Goal: Transaction & Acquisition: Purchase product/service

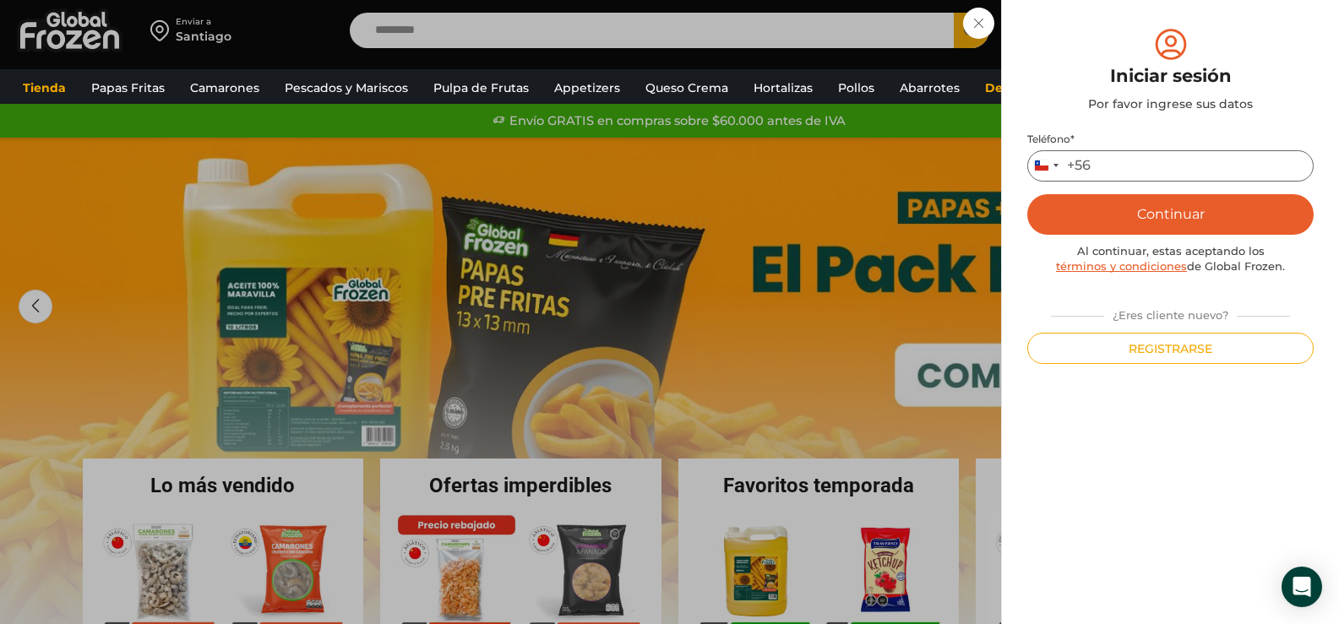
click at [1166, 173] on input "Teléfono *" at bounding box center [1170, 165] width 286 height 31
click at [1184, 210] on button "Continuar" at bounding box center [1170, 214] width 286 height 41
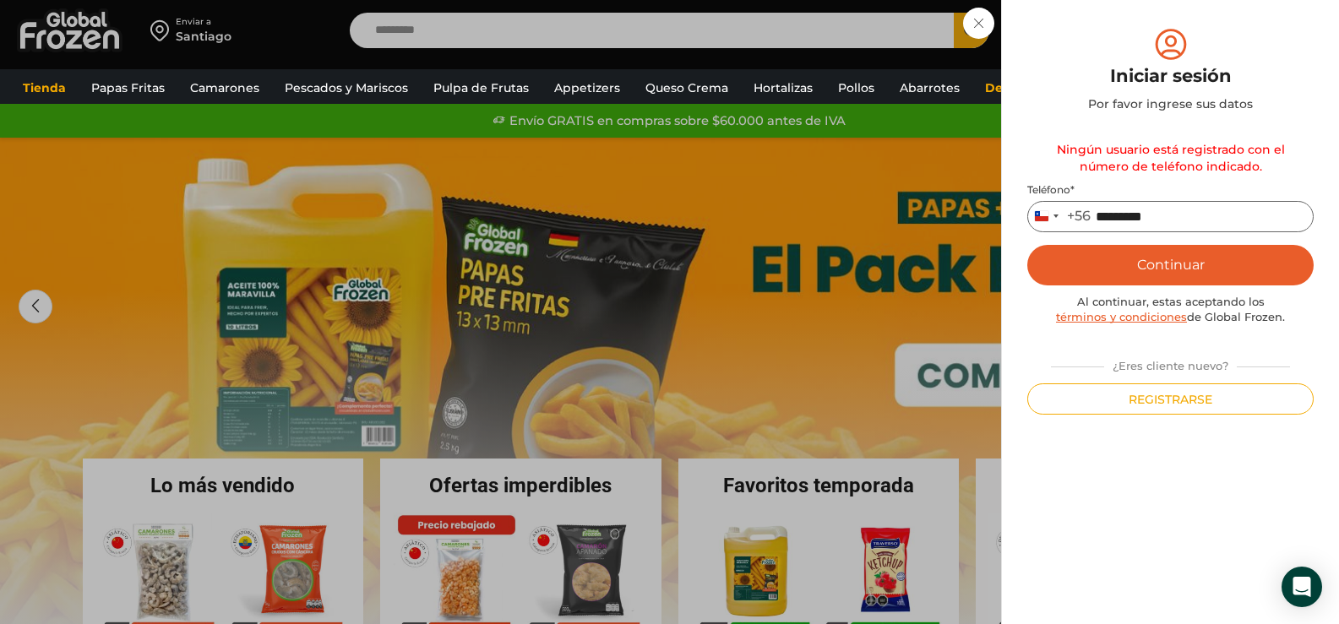
drag, startPoint x: 1192, startPoint y: 223, endPoint x: 1217, endPoint y: 213, distance: 27.3
click at [1119, 223] on input "*********" at bounding box center [1170, 216] width 286 height 31
click at [1168, 218] on input "*********" at bounding box center [1170, 216] width 286 height 31
type input "*"
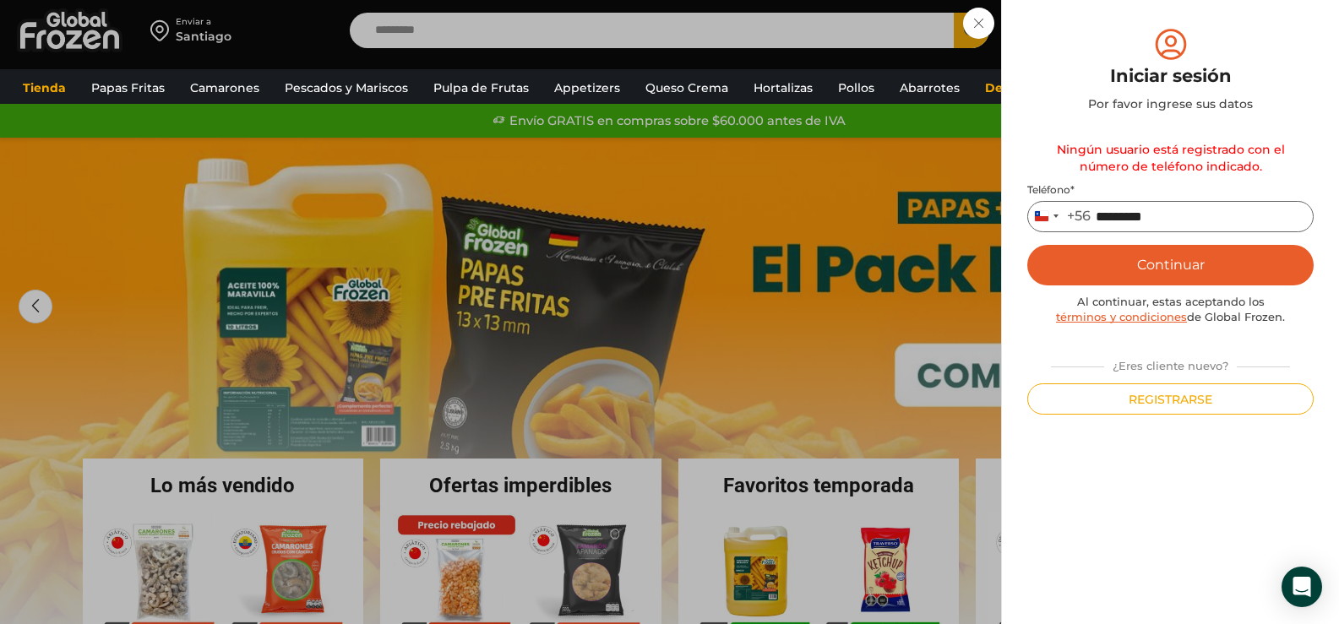
type input "*********"
click at [1168, 253] on button "Continuar" at bounding box center [1170, 265] width 286 height 41
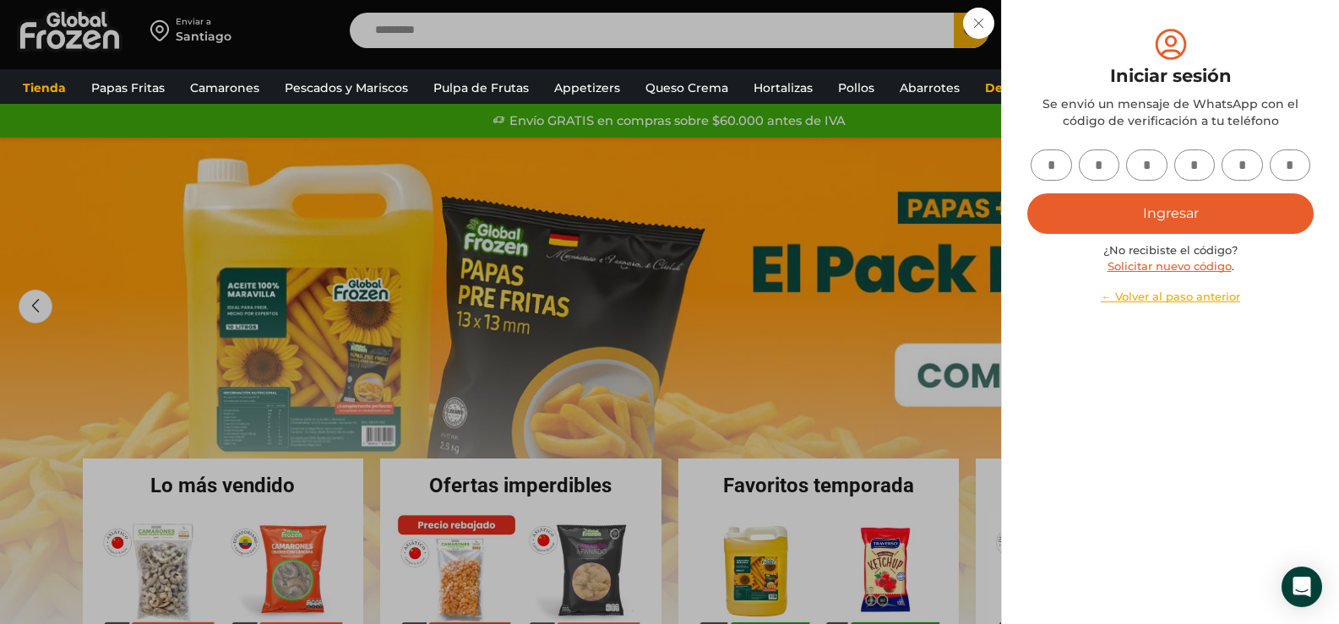
click at [1036, 163] on input "text" at bounding box center [1051, 165] width 41 height 31
type input "*"
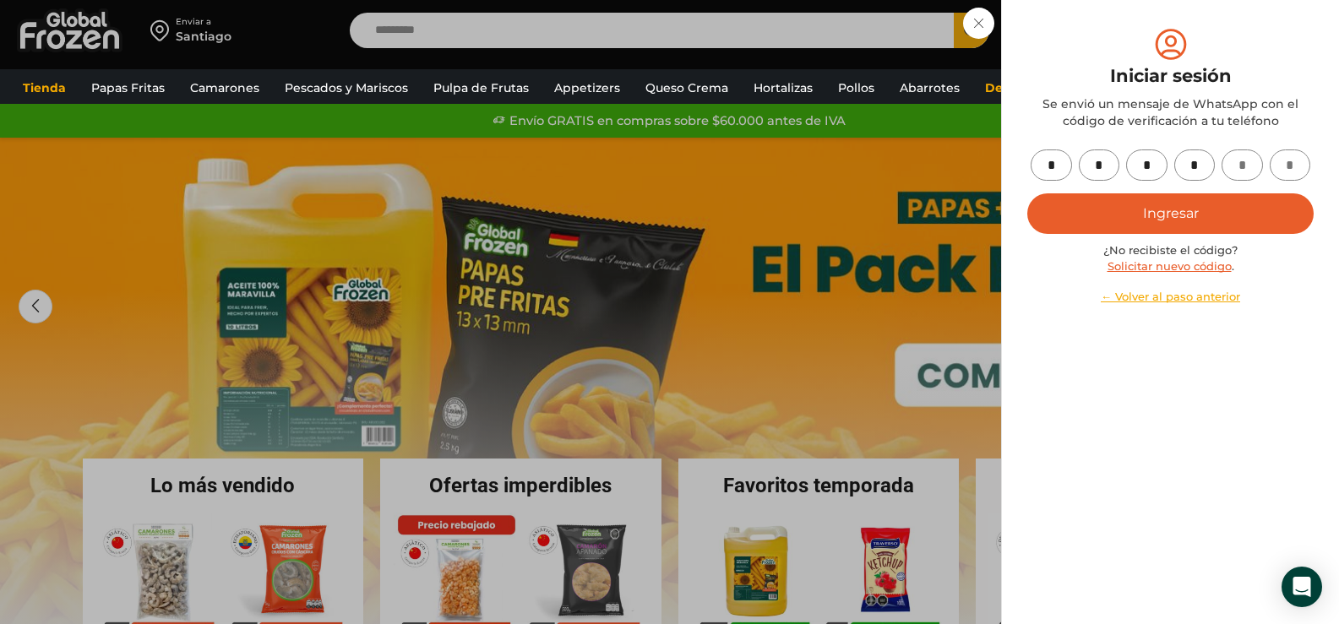
type input "*"
click at [1248, 199] on button "Ingresar" at bounding box center [1170, 213] width 286 height 41
click at [1178, 208] on button "Ingresar" at bounding box center [1170, 213] width 286 height 41
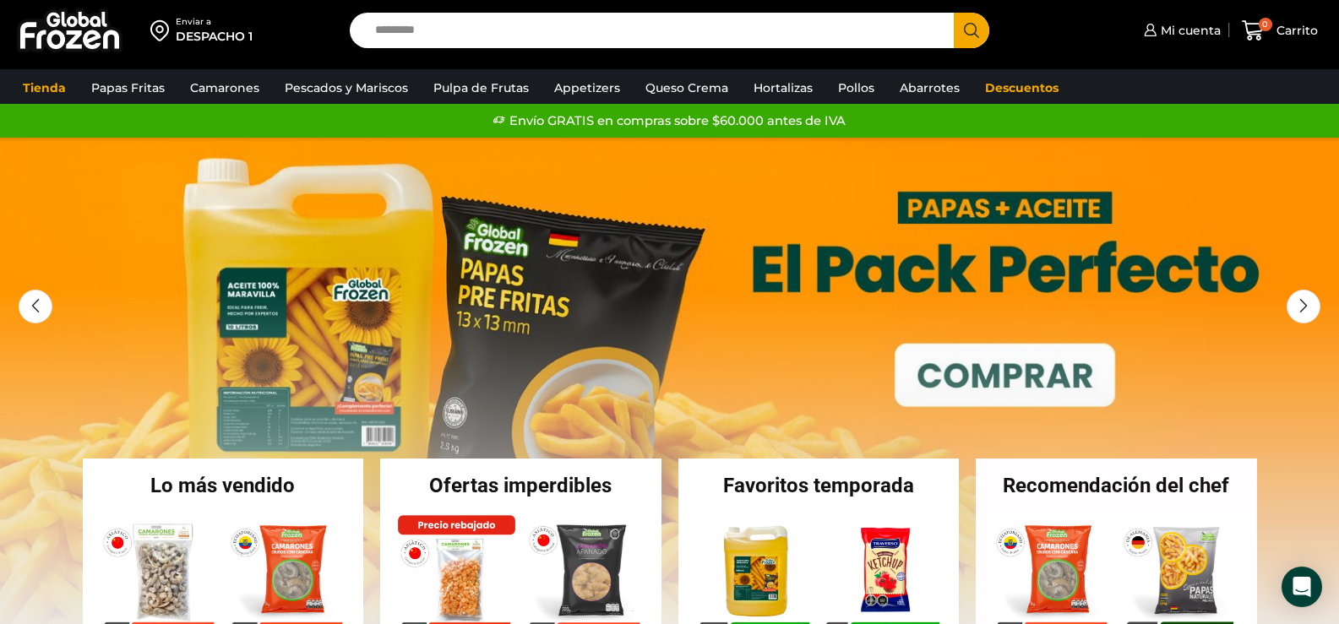
drag, startPoint x: 561, startPoint y: 41, endPoint x: 585, endPoint y: 25, distance: 29.3
click at [562, 41] on input "Search input" at bounding box center [657, 30] width 580 height 35
type input "*****"
click at [954, 13] on button "Search" at bounding box center [971, 30] width 35 height 35
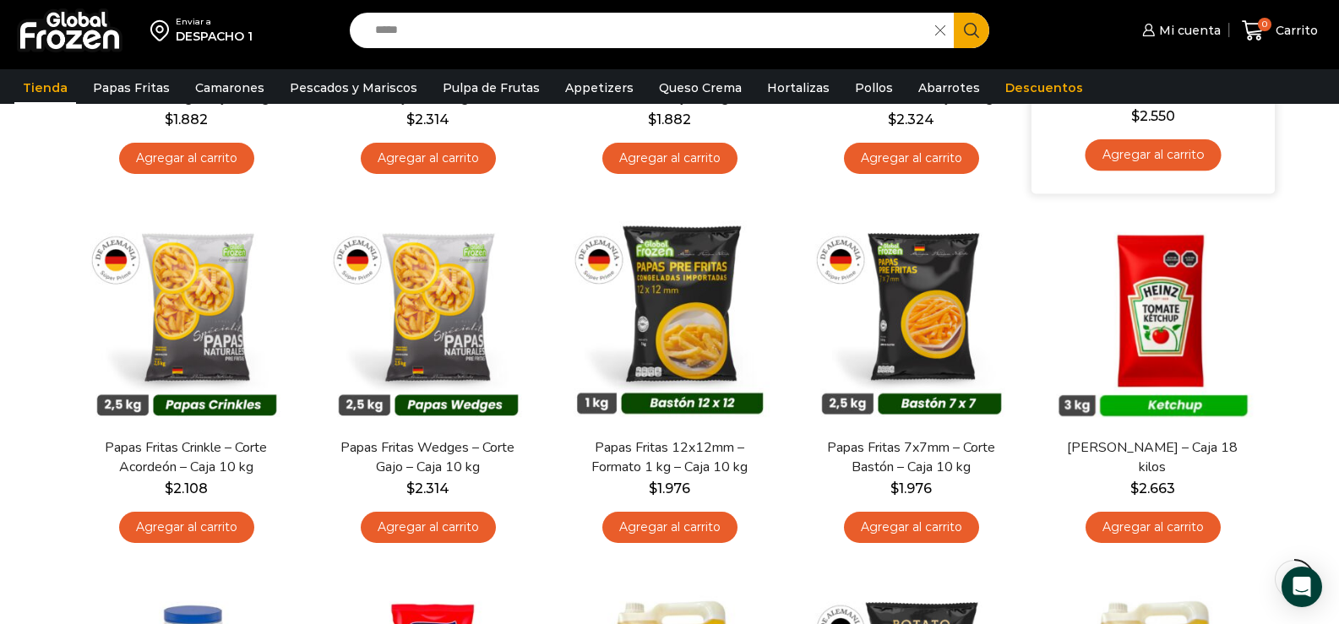
scroll to position [507, 0]
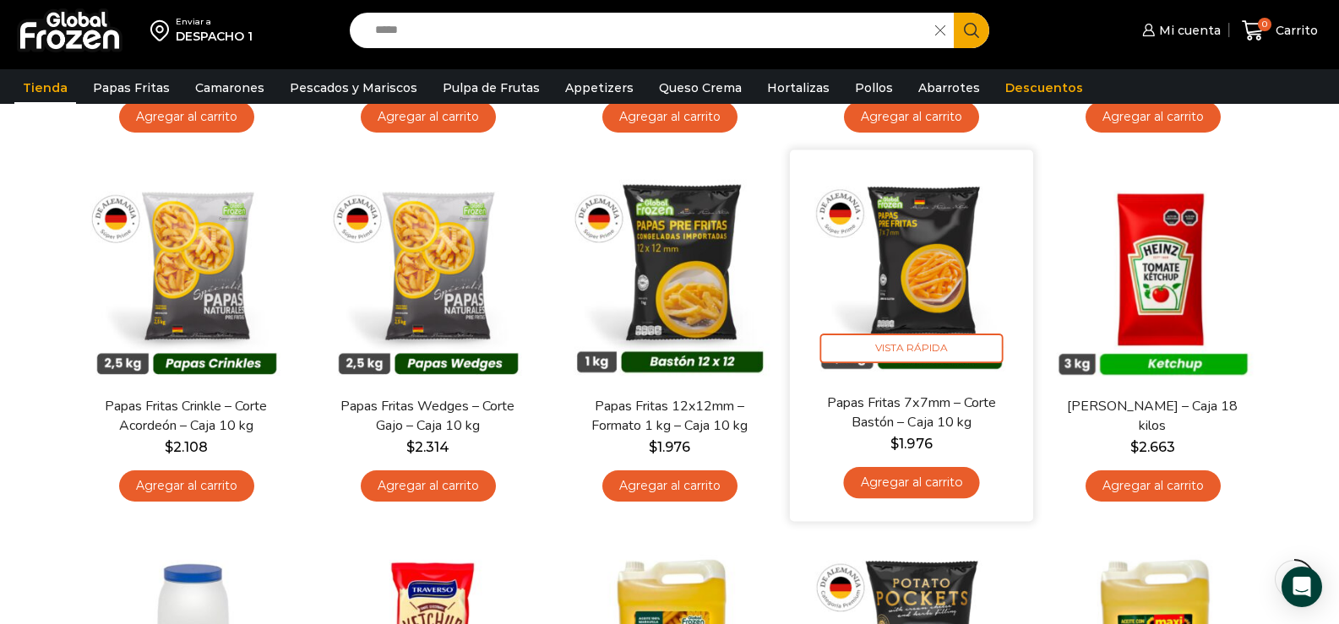
click at [929, 483] on link "Agregar al carrito" at bounding box center [911, 482] width 136 height 31
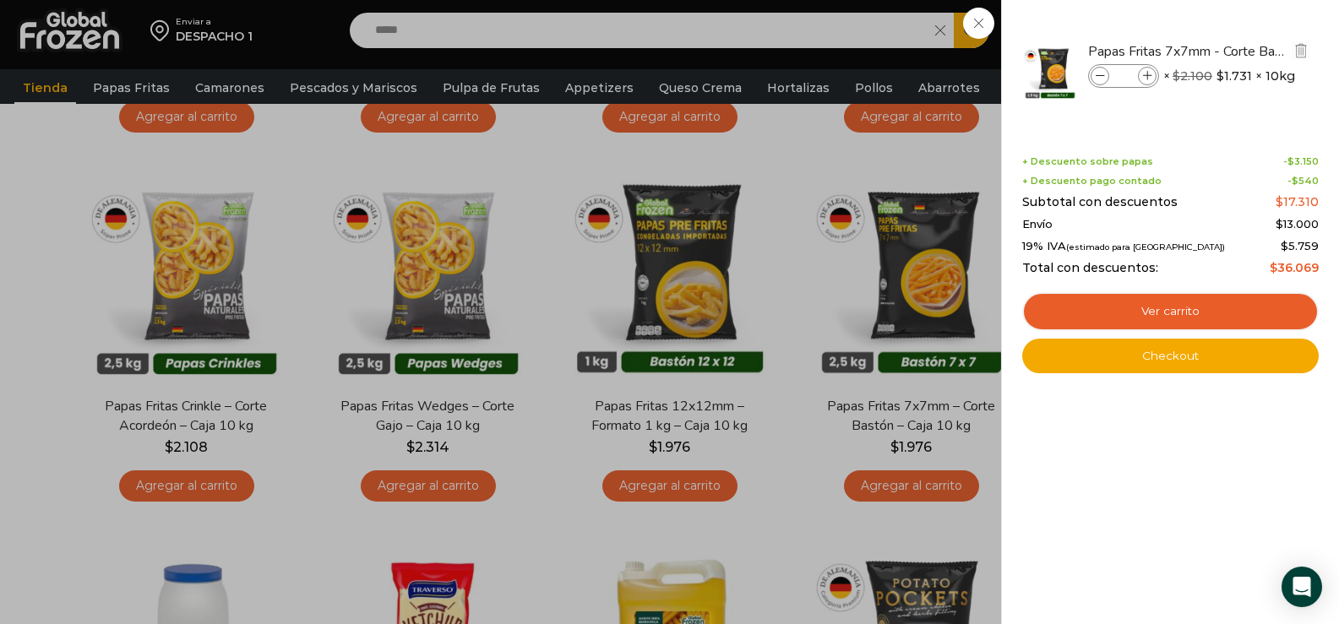
click at [1146, 77] on icon at bounding box center [1147, 76] width 9 height 9
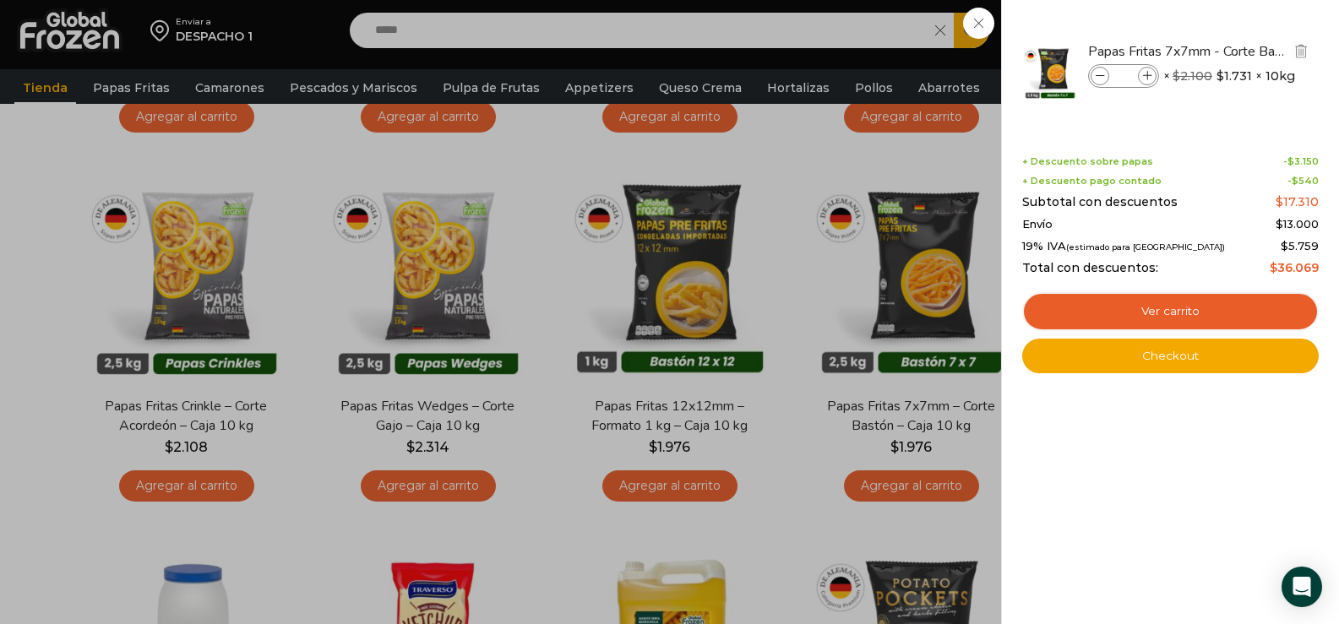
click at [1146, 77] on icon at bounding box center [1147, 76] width 9 height 9
type input "*"
click at [1146, 77] on icon at bounding box center [1147, 76] width 9 height 9
type input "*"
click at [1107, 81] on span at bounding box center [1100, 76] width 19 height 19
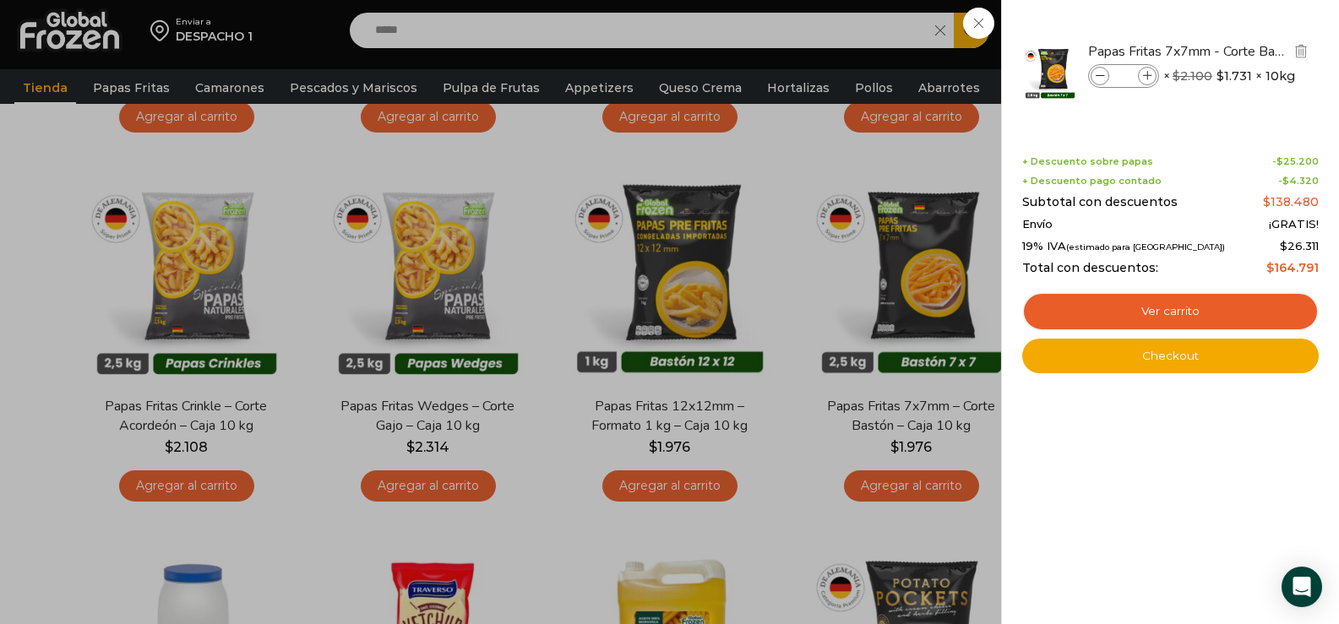
click at [1101, 74] on icon at bounding box center [1100, 76] width 9 height 9
type input "*"
click at [1150, 72] on icon at bounding box center [1147, 76] width 9 height 9
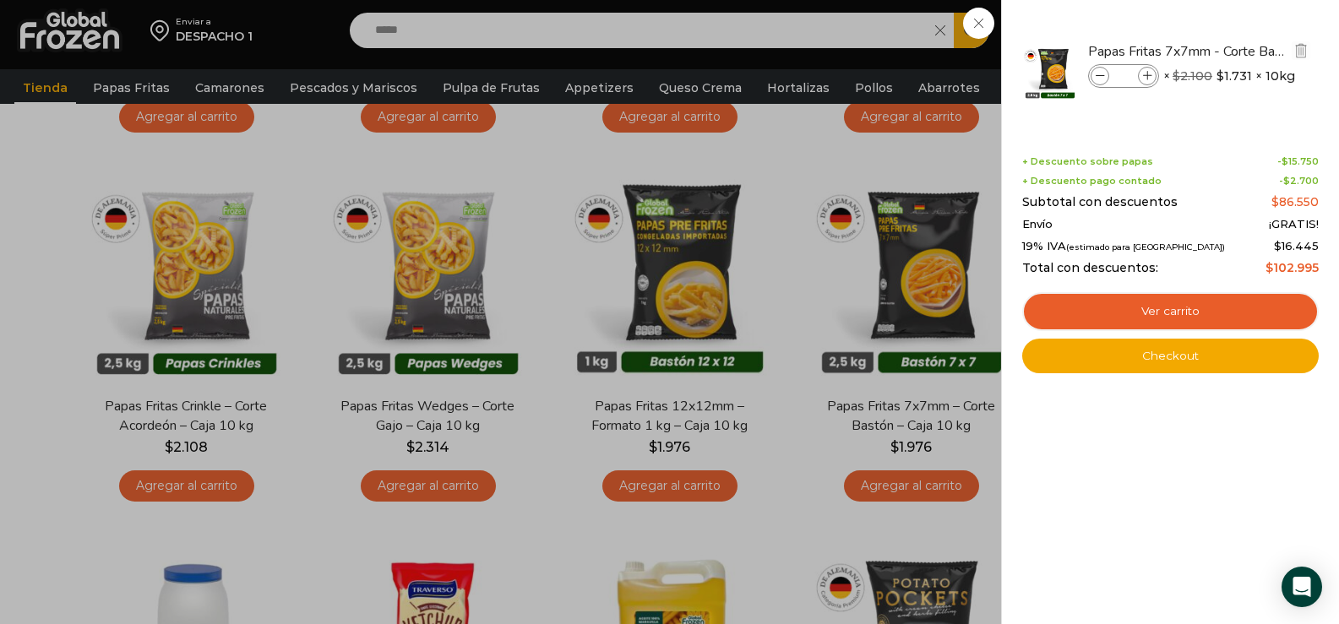
click at [1150, 72] on icon at bounding box center [1147, 76] width 9 height 9
type input "*"
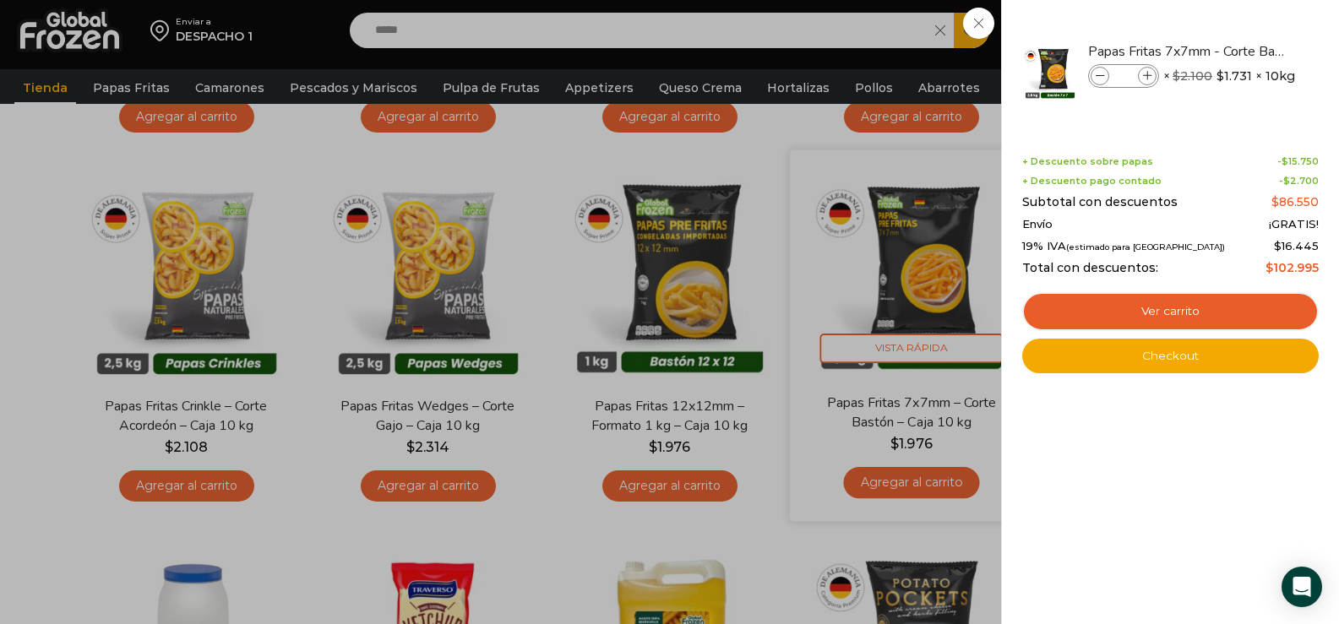
click at [1238, 51] on div "5 Carrito 5 5 Shopping Cart" at bounding box center [1280, 31] width 84 height 40
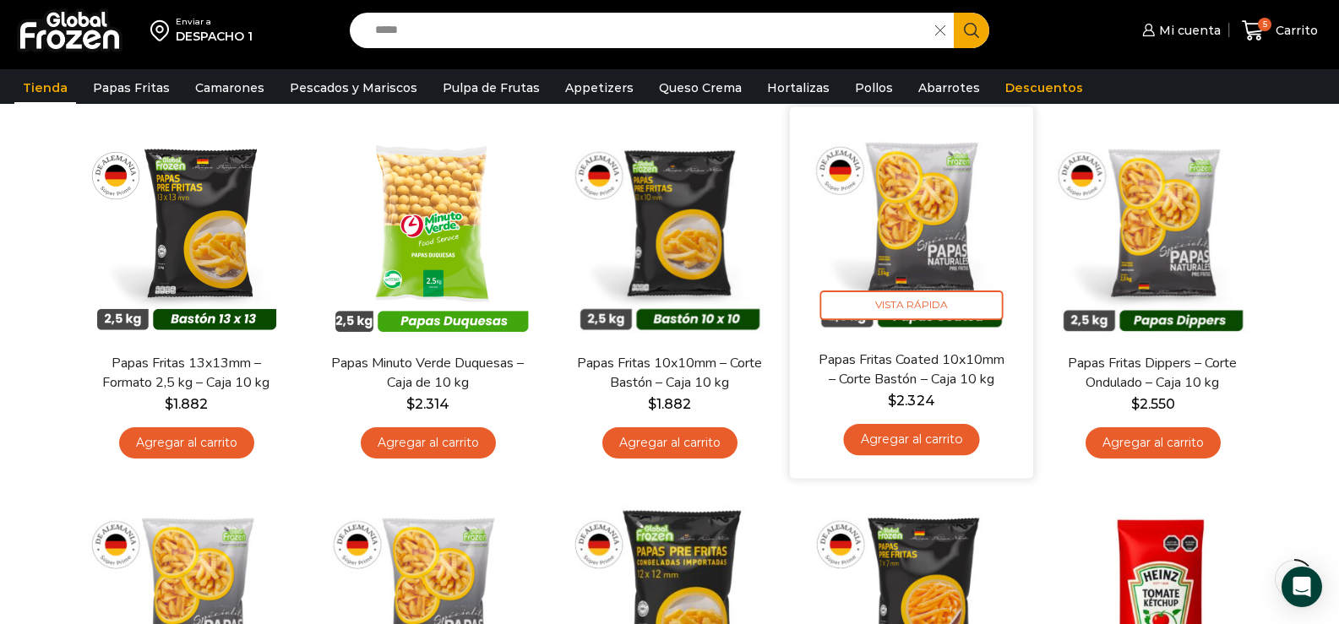
scroll to position [169, 0]
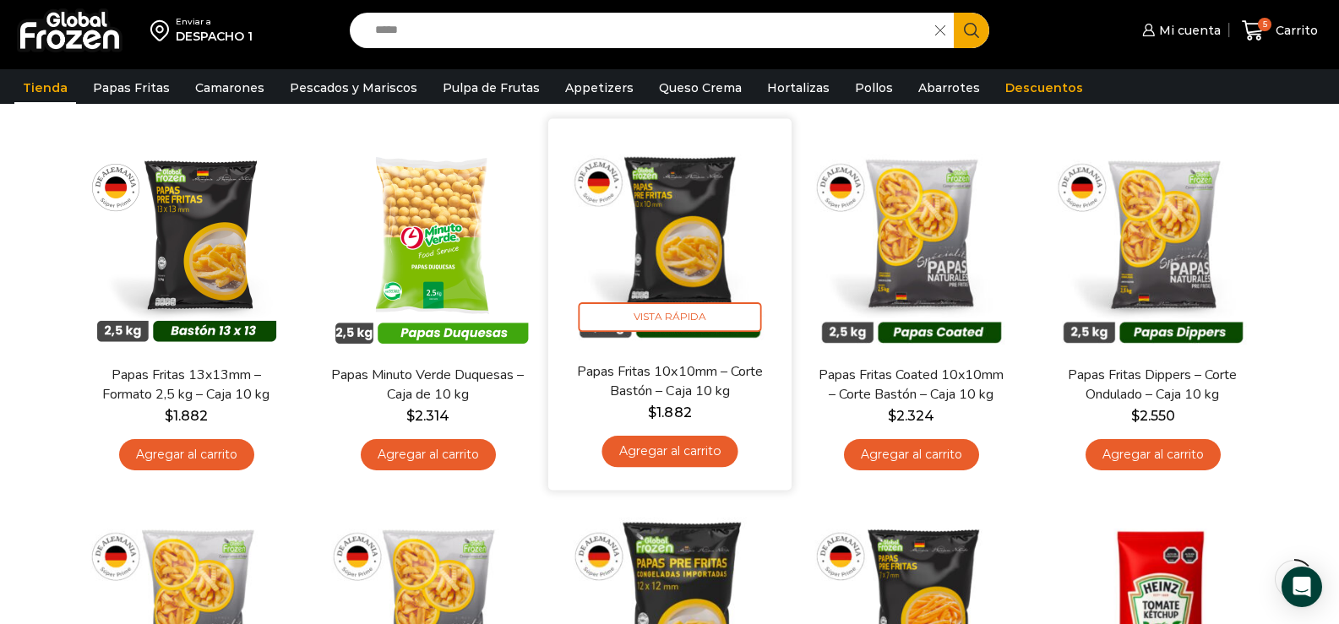
click at [719, 276] on img at bounding box center [670, 241] width 218 height 218
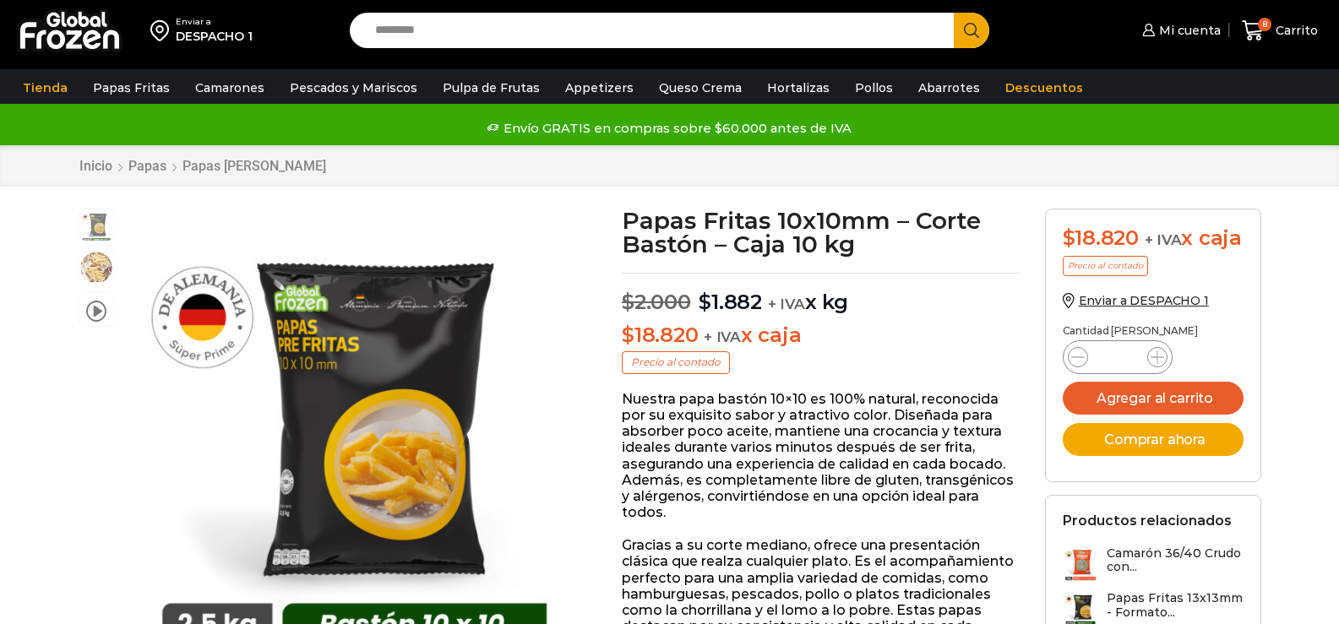
click at [1156, 370] on div "Papas Fritas 10x10mm - Corte Bastón - Caja 10 kg cantidad *" at bounding box center [1118, 357] width 110 height 34
click at [1157, 364] on icon at bounding box center [1158, 358] width 14 height 14
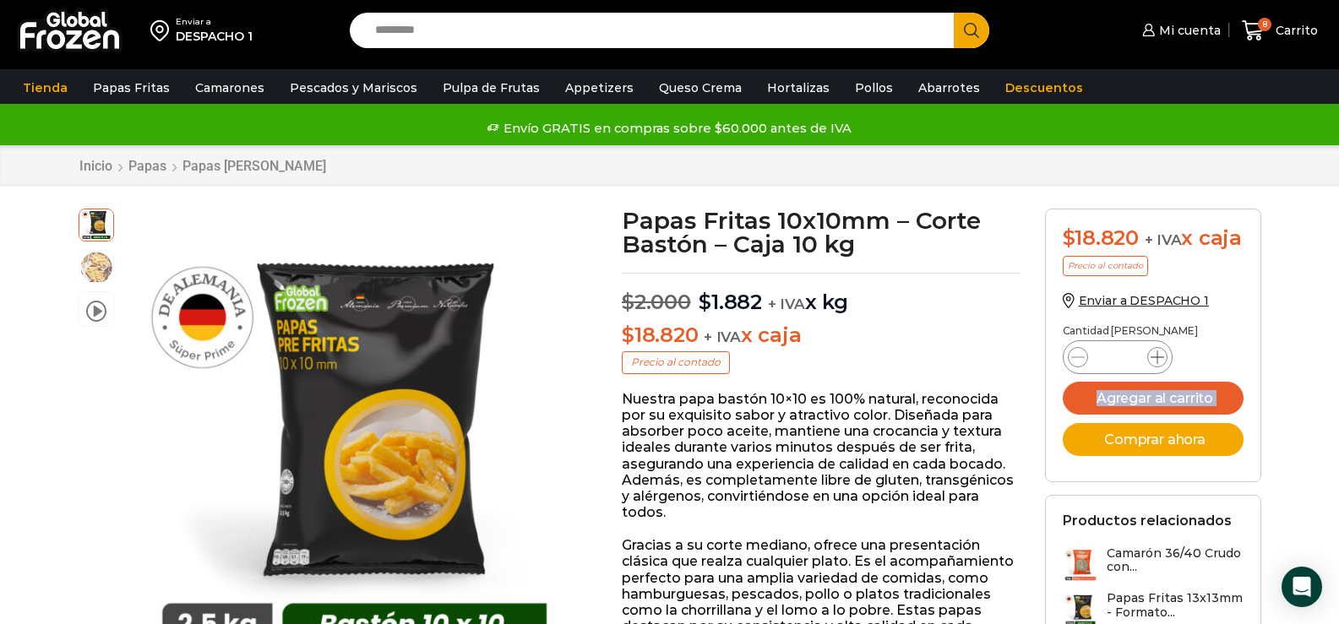
click at [1157, 364] on icon at bounding box center [1158, 358] width 14 height 14
type input "*"
click at [1202, 415] on button "Agregar al carrito" at bounding box center [1153, 398] width 181 height 33
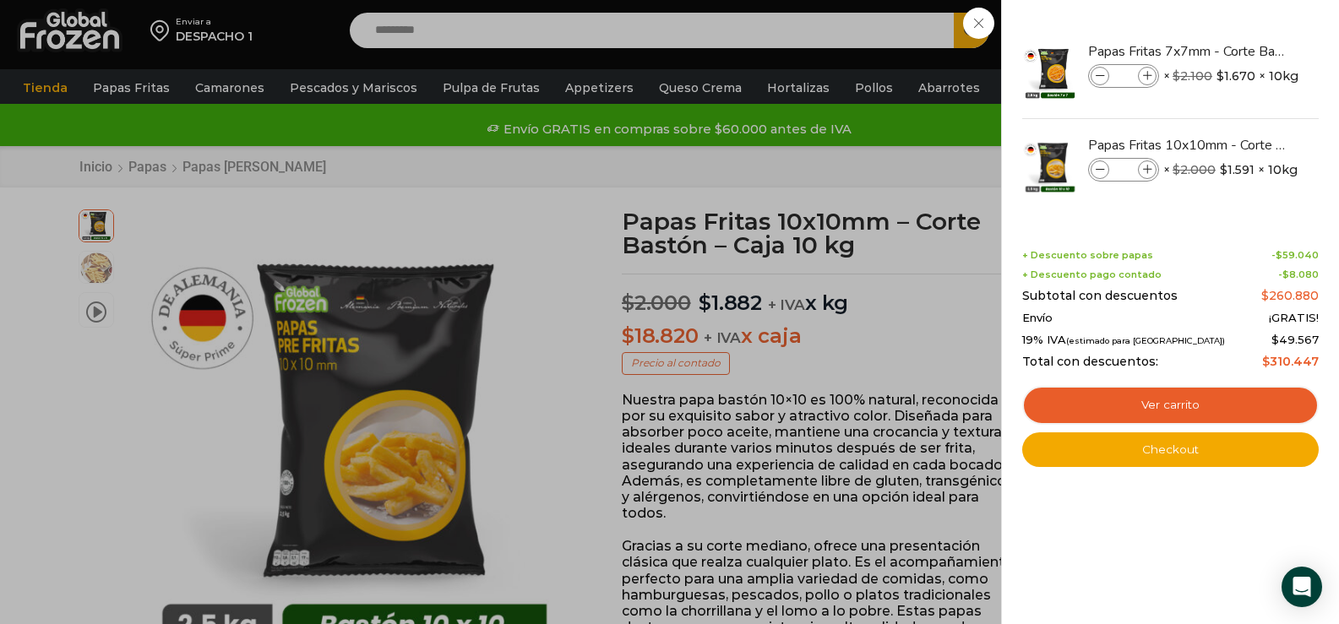
click at [1238, 41] on div "16 Carrito 16 16 Shopping Cart *" at bounding box center [1280, 31] width 84 height 40
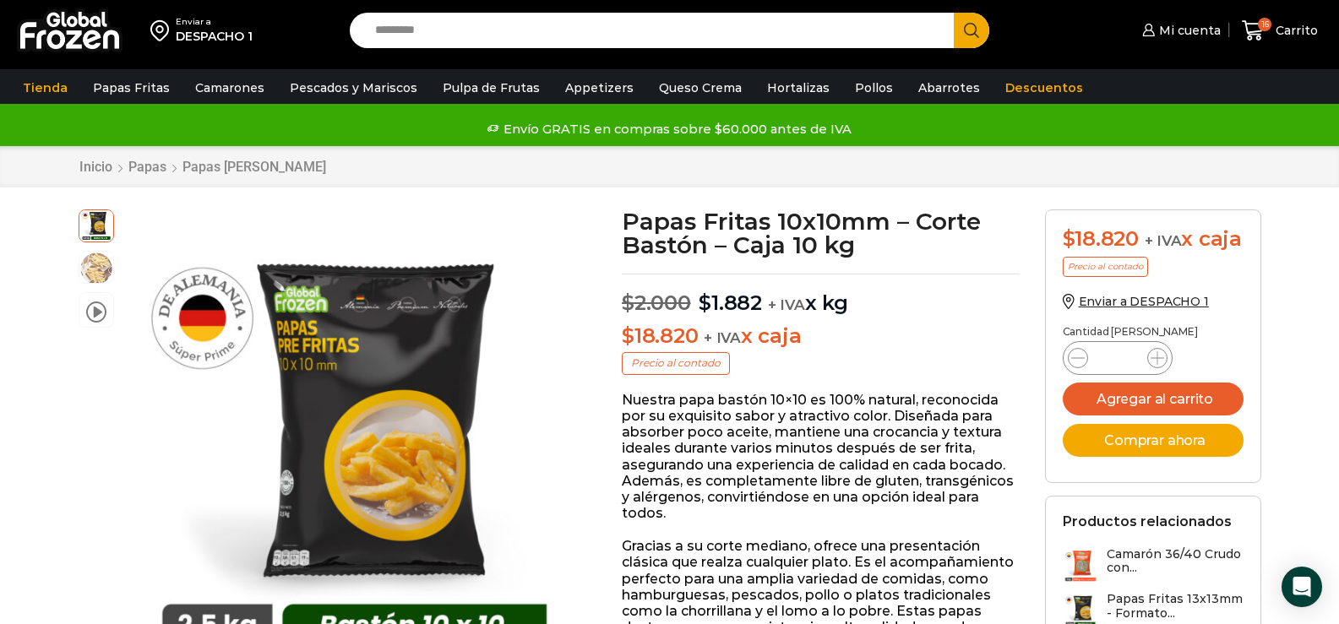
click at [517, 37] on input "Search input" at bounding box center [657, 30] width 580 height 35
type input "*****"
click at [954, 13] on button "Search" at bounding box center [971, 30] width 35 height 35
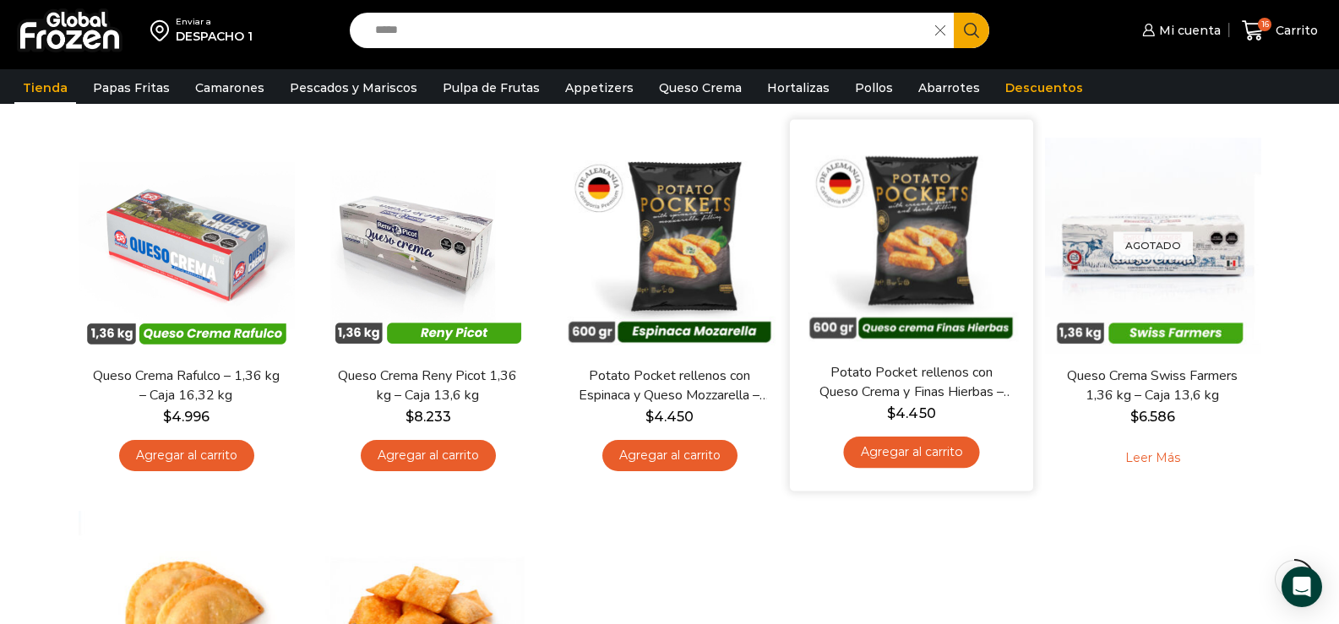
scroll to position [169, 0]
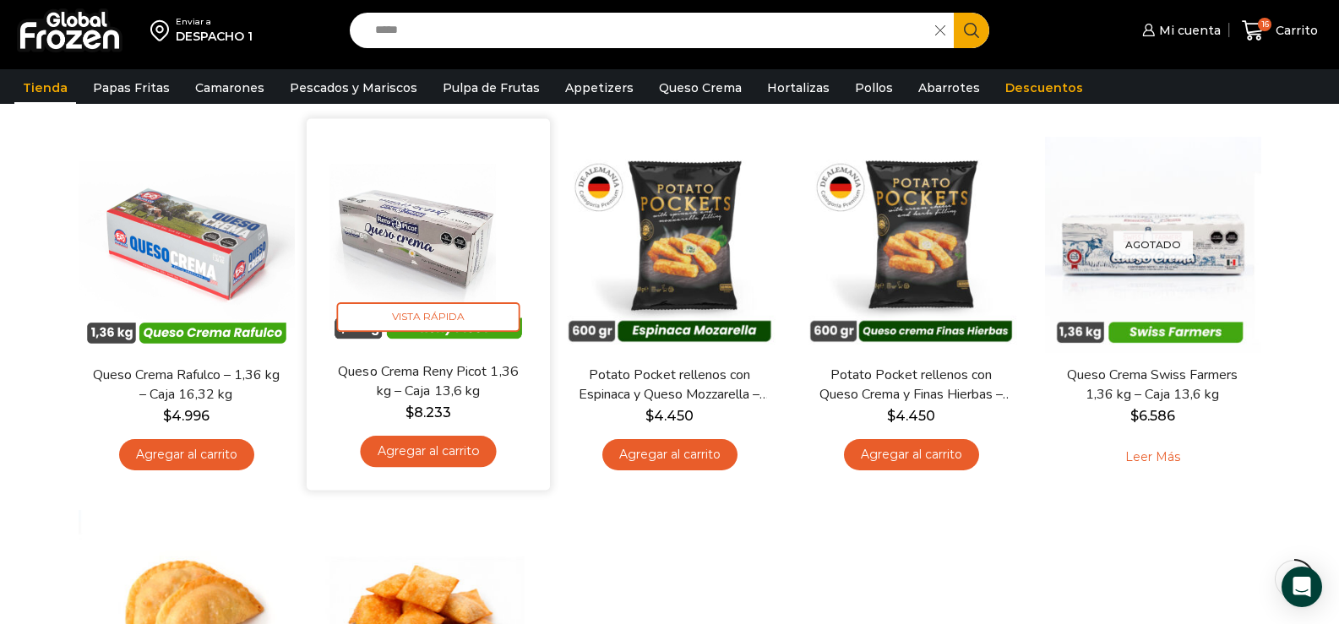
click at [438, 439] on link "Agregar al carrito" at bounding box center [428, 451] width 136 height 31
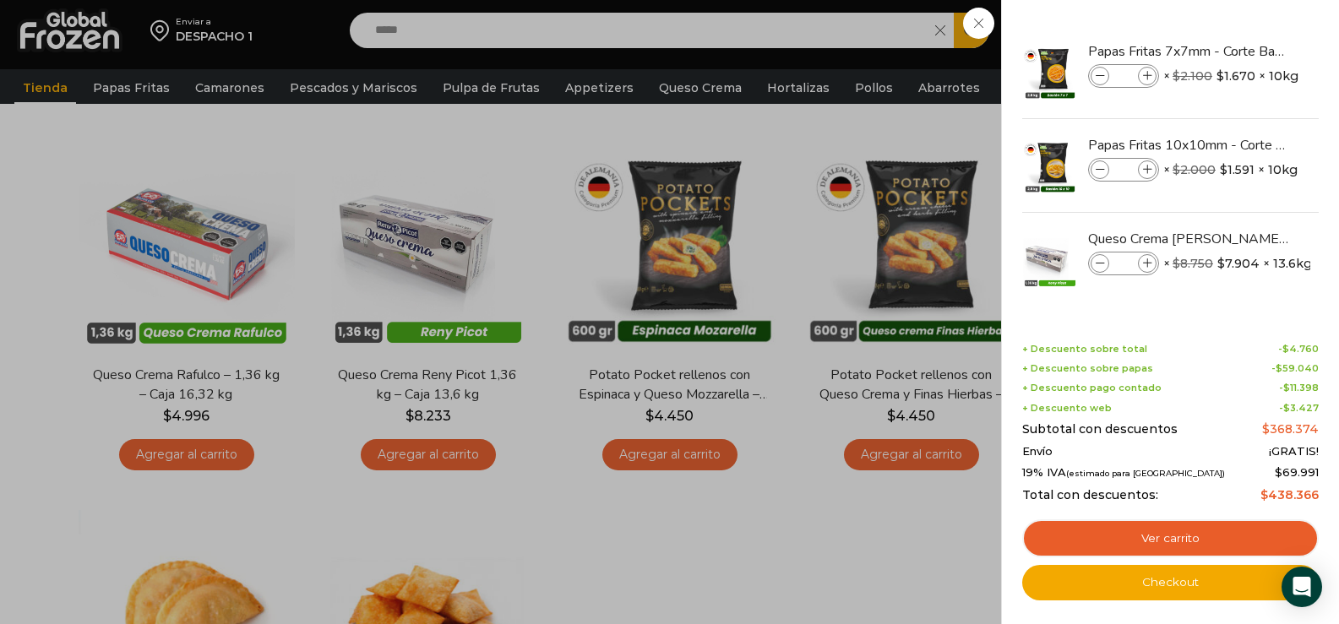
click at [1238, 51] on div "17 [GEOGRAPHIC_DATA] 17 17 Shopping Cart *" at bounding box center [1280, 31] width 84 height 40
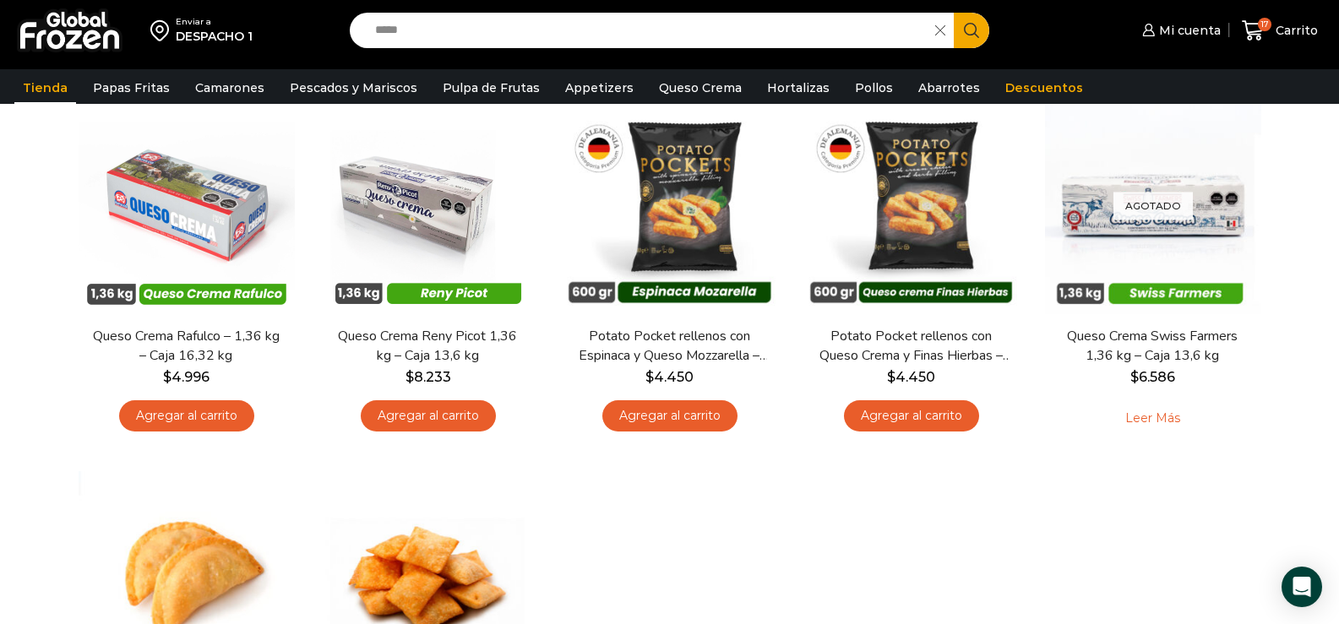
scroll to position [0, 0]
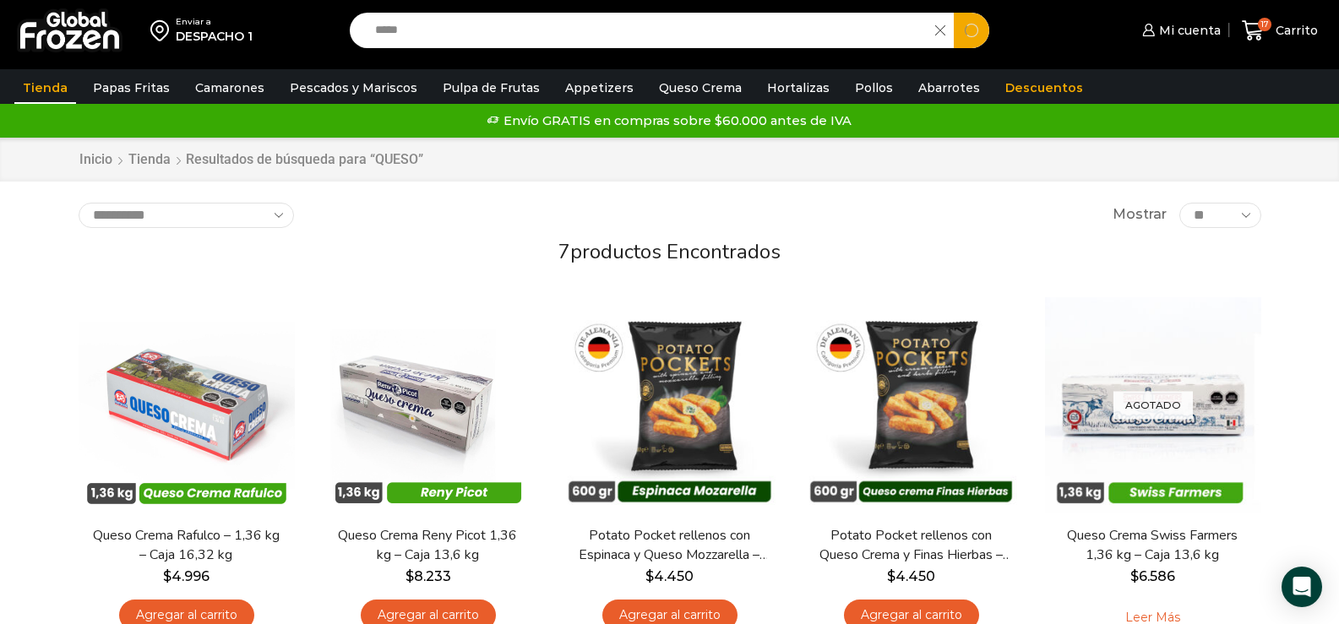
click at [449, 39] on input "*****" at bounding box center [647, 30] width 561 height 35
type input "*"
type input "*********"
click at [954, 13] on button "Search" at bounding box center [971, 30] width 35 height 35
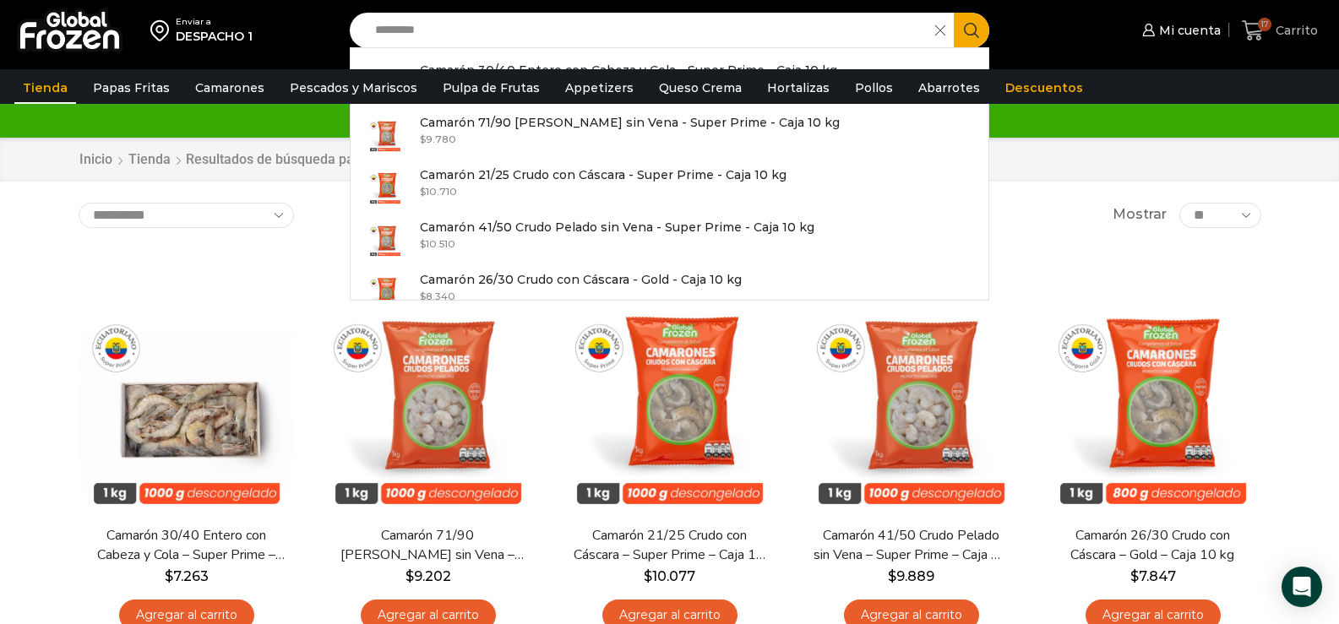
click at [1273, 22] on span "Carrito" at bounding box center [1294, 30] width 46 height 17
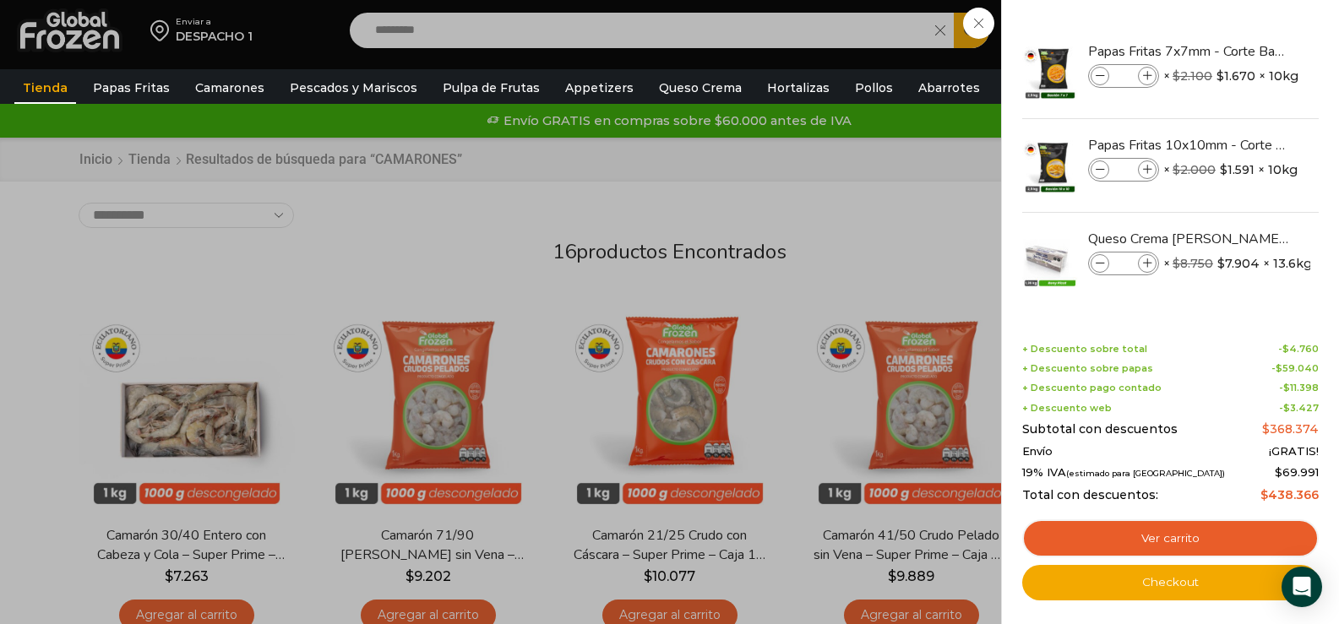
click at [1238, 51] on div "17 [GEOGRAPHIC_DATA] 17 17 Shopping Cart *" at bounding box center [1280, 31] width 84 height 40
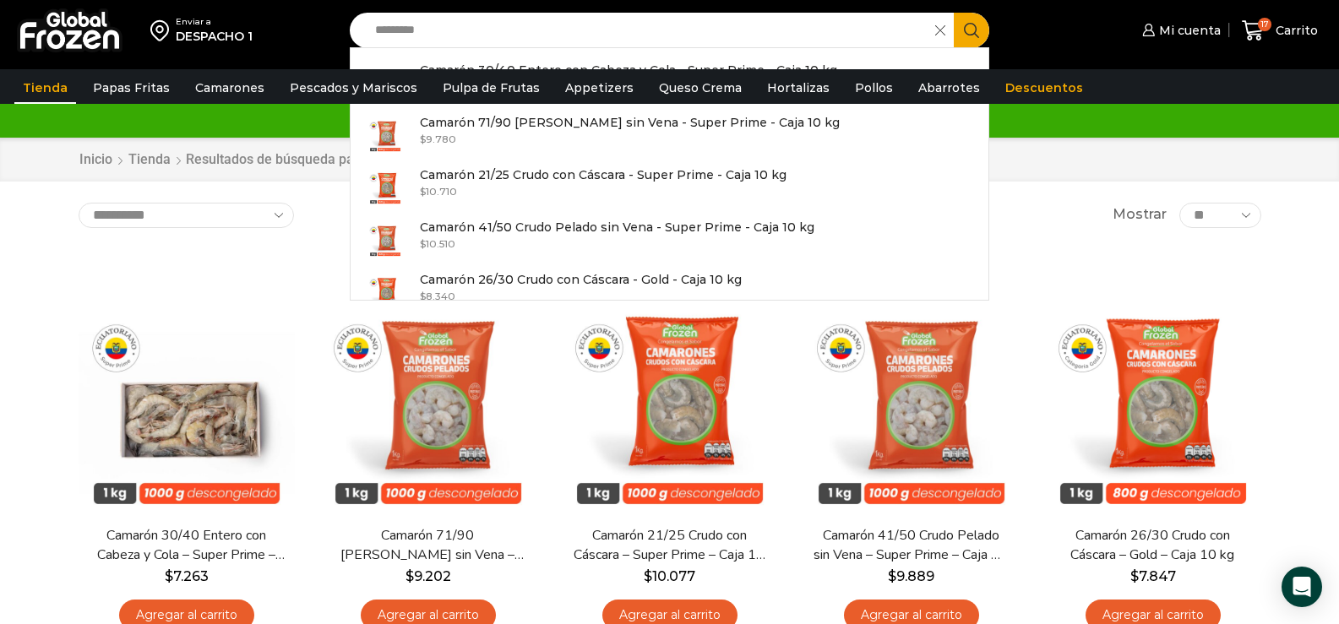
click at [566, 35] on input "*********" at bounding box center [647, 30] width 561 height 35
type input "**********"
click at [954, 13] on button "Search" at bounding box center [971, 30] width 35 height 35
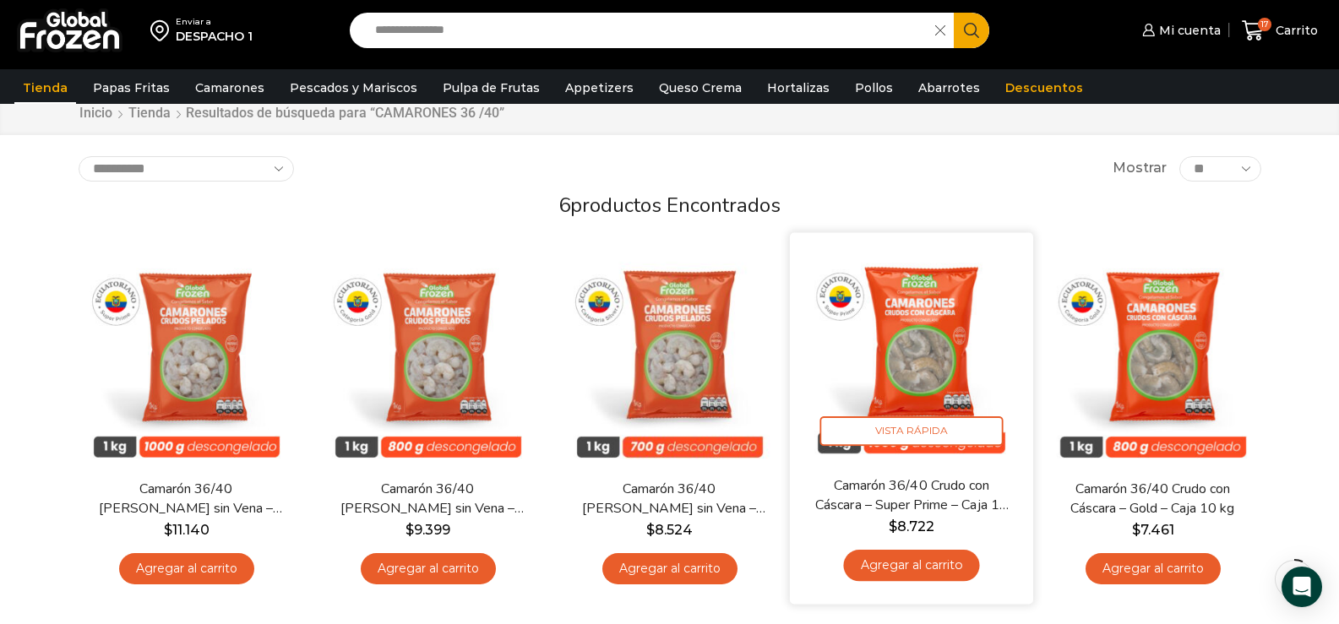
scroll to position [84, 0]
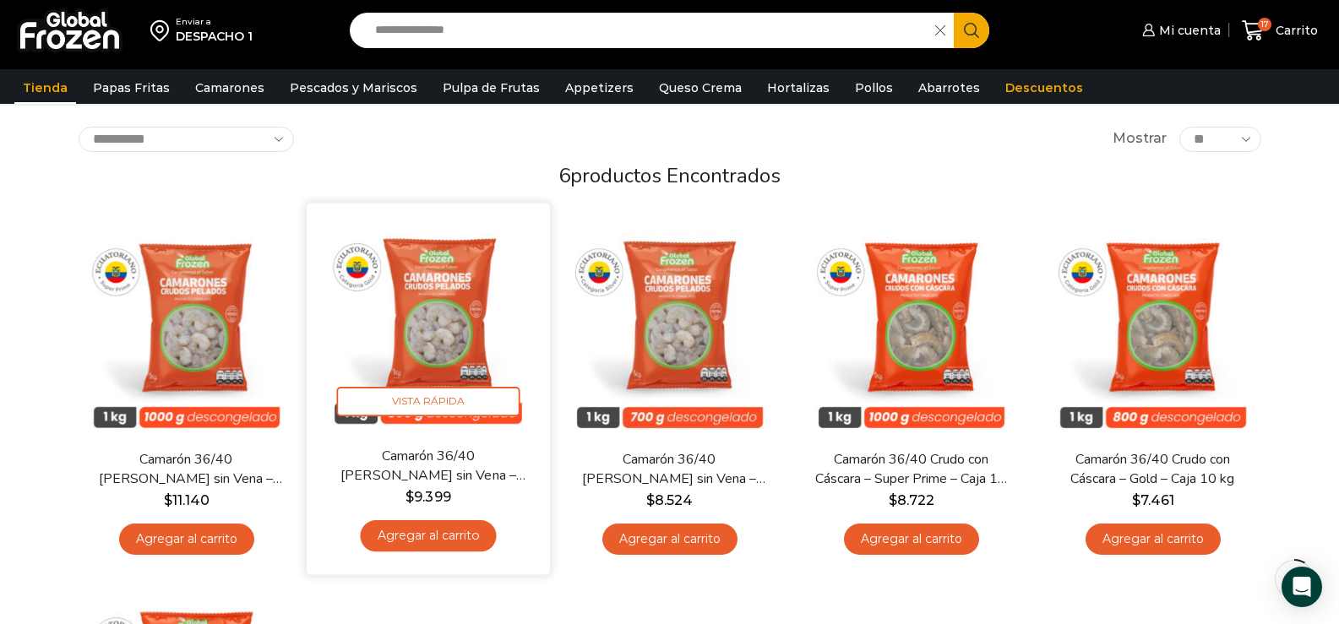
click at [475, 531] on link "Agregar al carrito" at bounding box center [428, 535] width 136 height 31
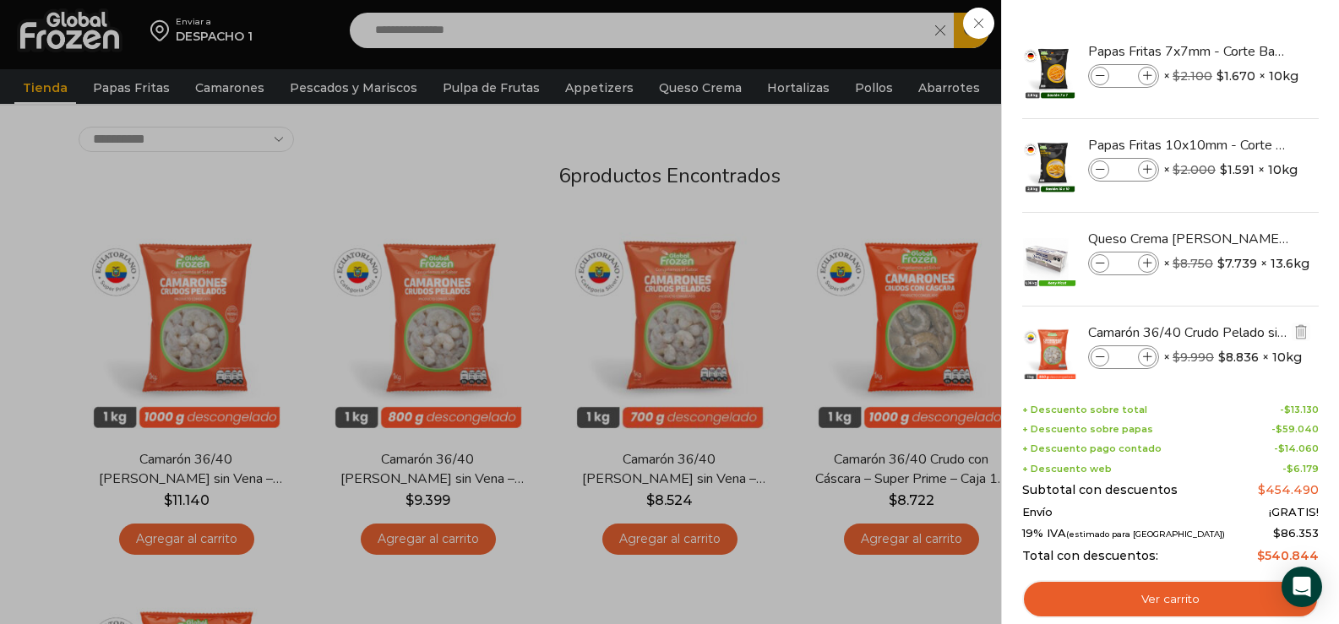
click at [1151, 357] on icon at bounding box center [1147, 357] width 9 height 9
type input "*"
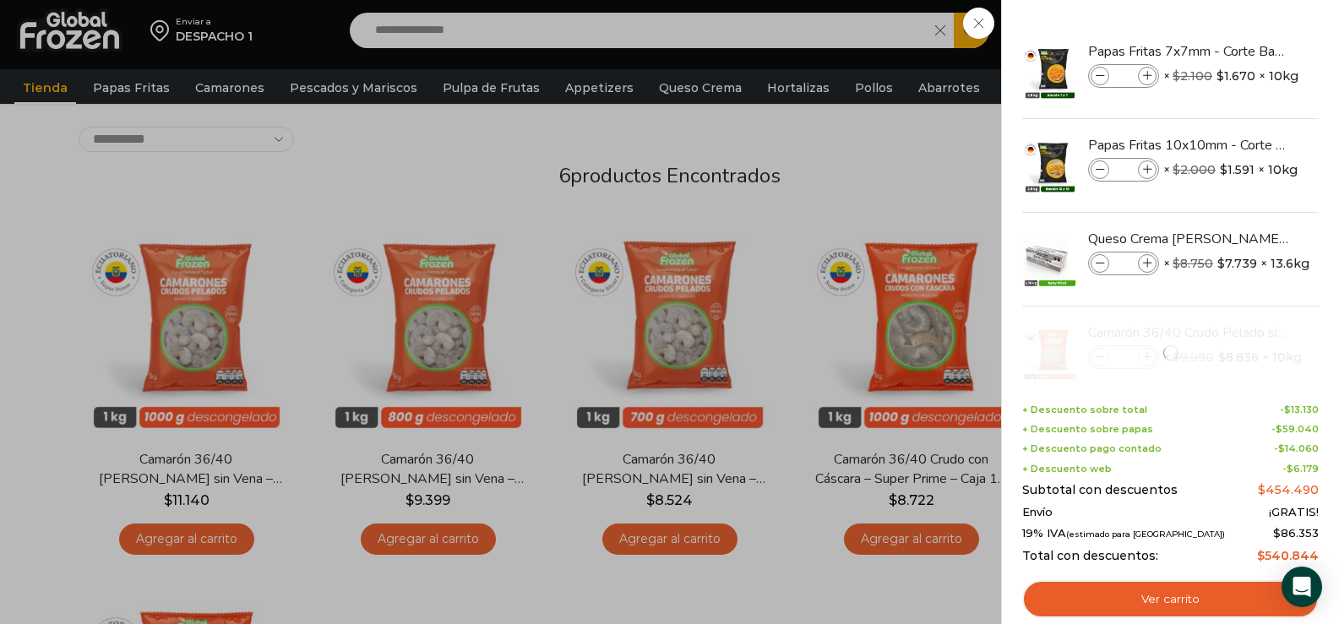
click at [1238, 51] on div "18 Carrito 18 18 Shopping Cart *" at bounding box center [1280, 31] width 84 height 40
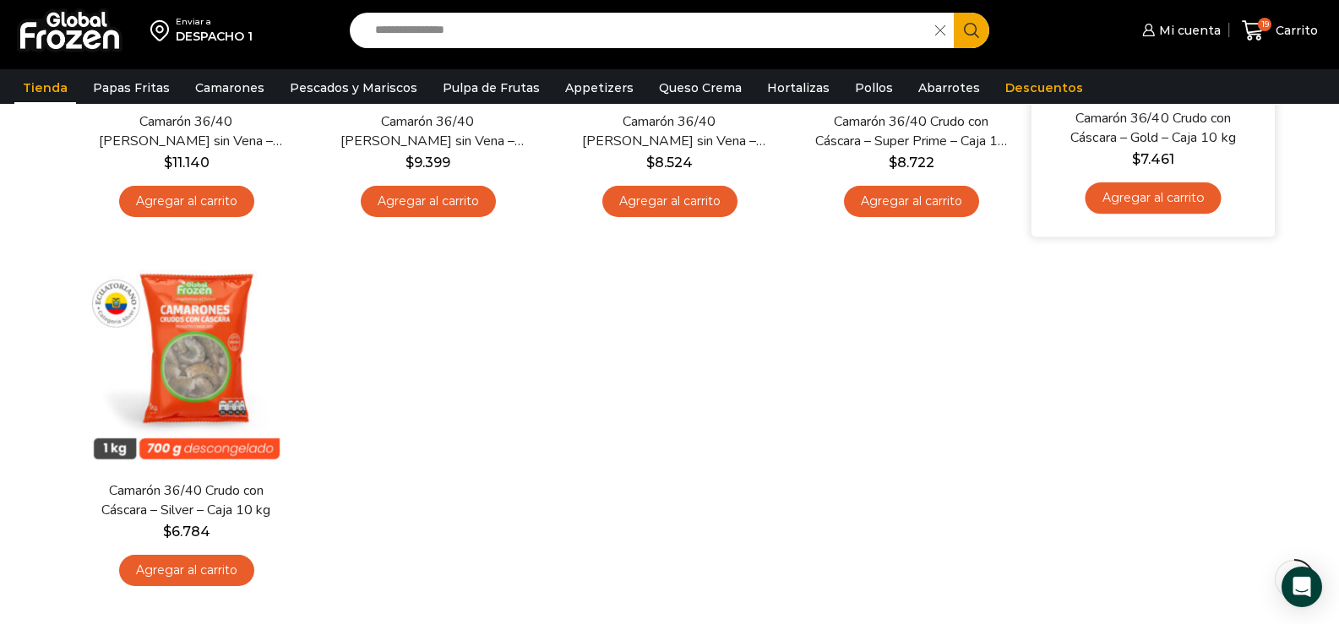
scroll to position [0, 0]
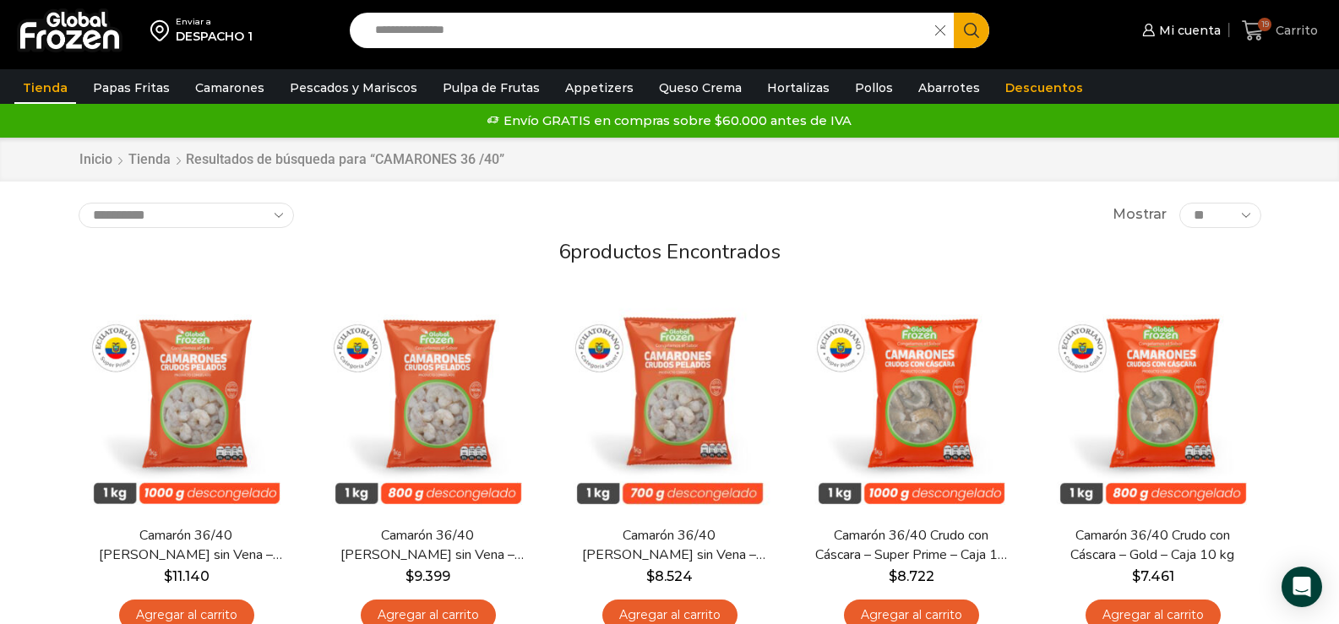
click at [1258, 14] on link "19 Carrito" at bounding box center [1280, 31] width 84 height 40
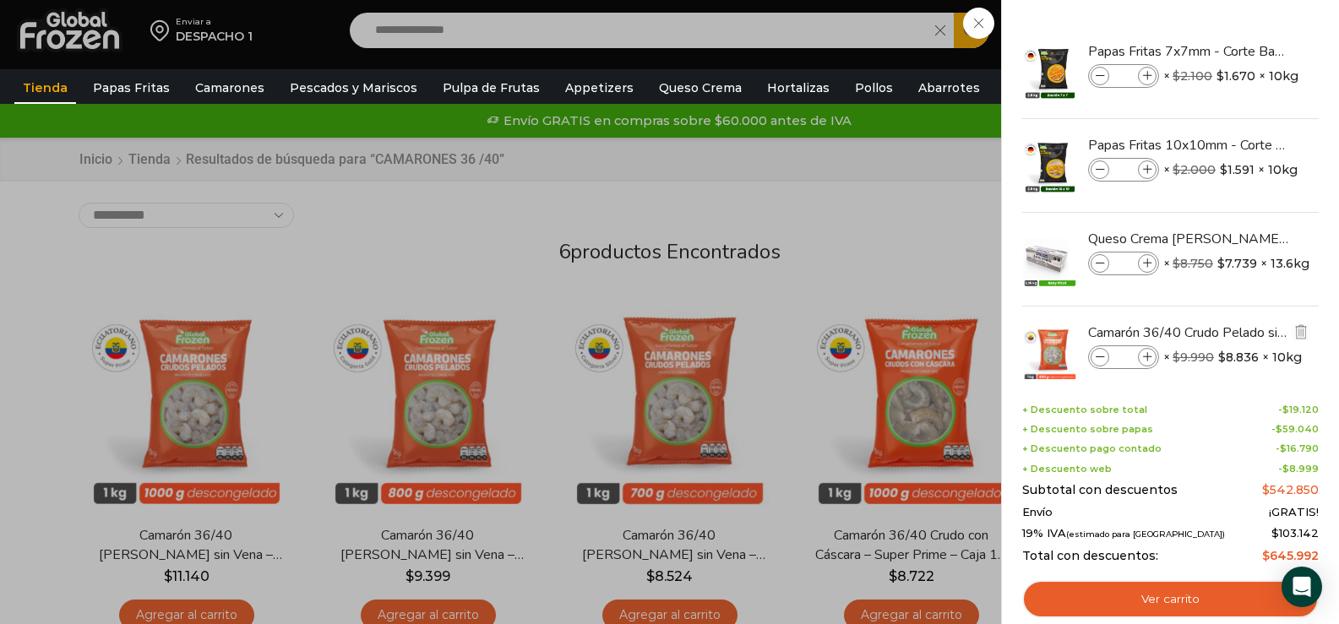
scroll to position [33, 0]
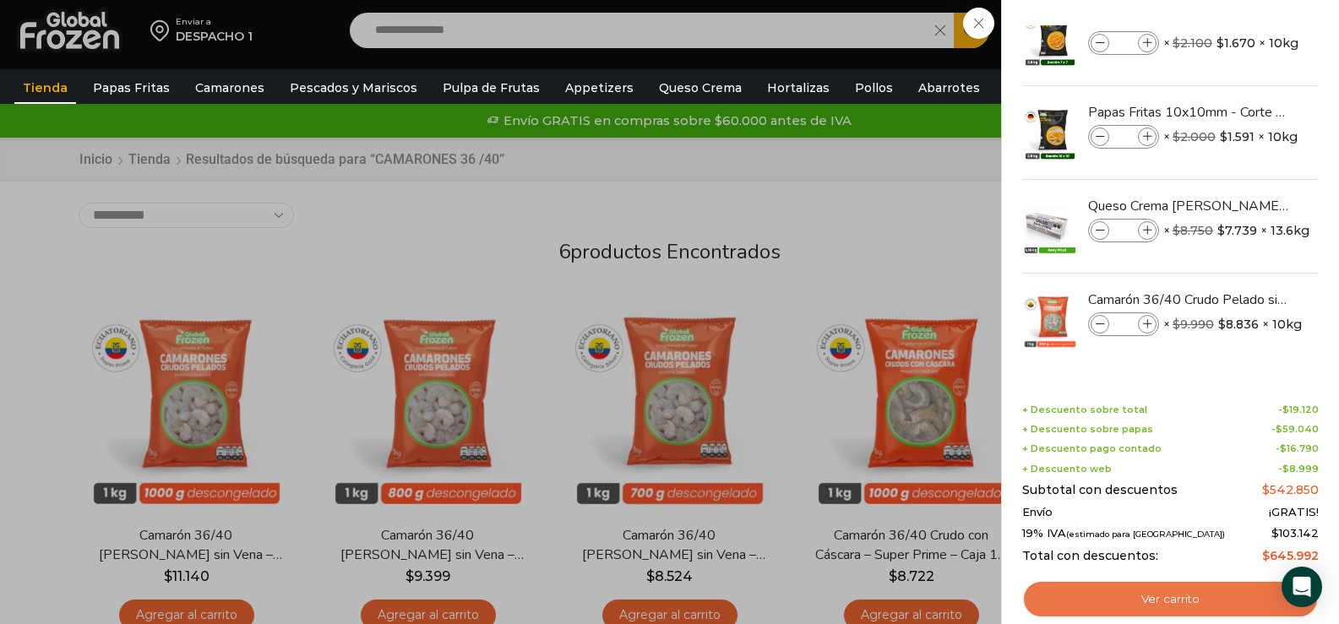
click at [1169, 603] on link "Ver carrito" at bounding box center [1170, 599] width 297 height 39
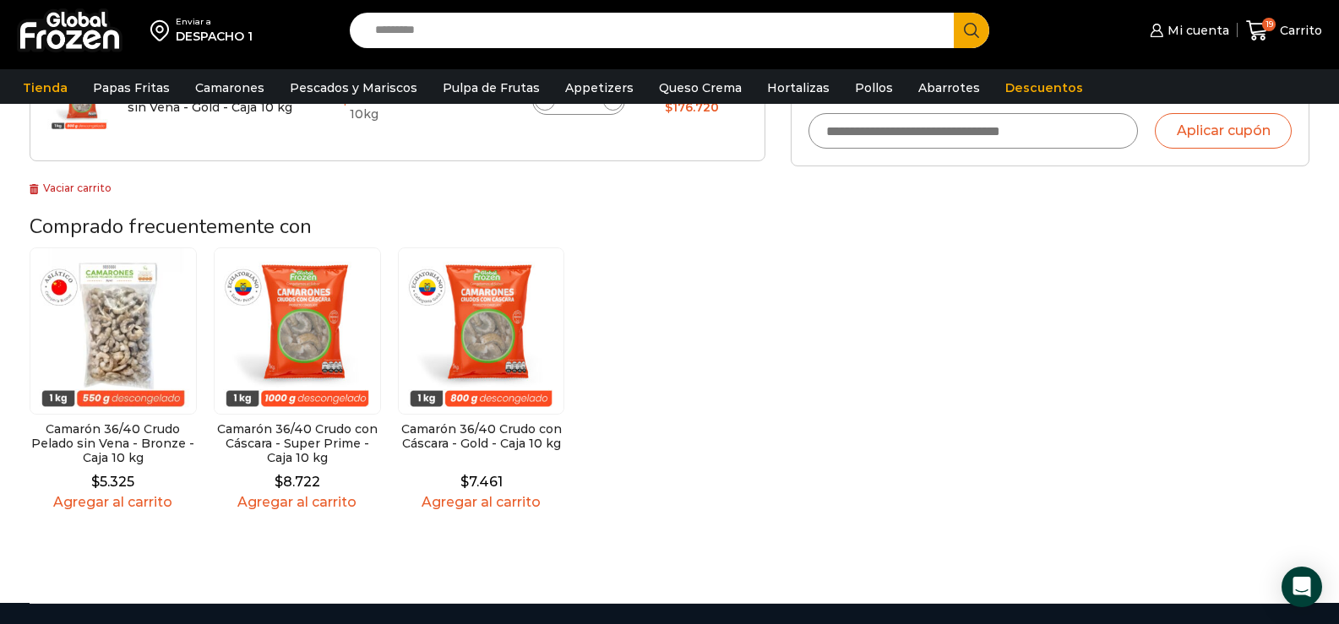
scroll to position [676, 0]
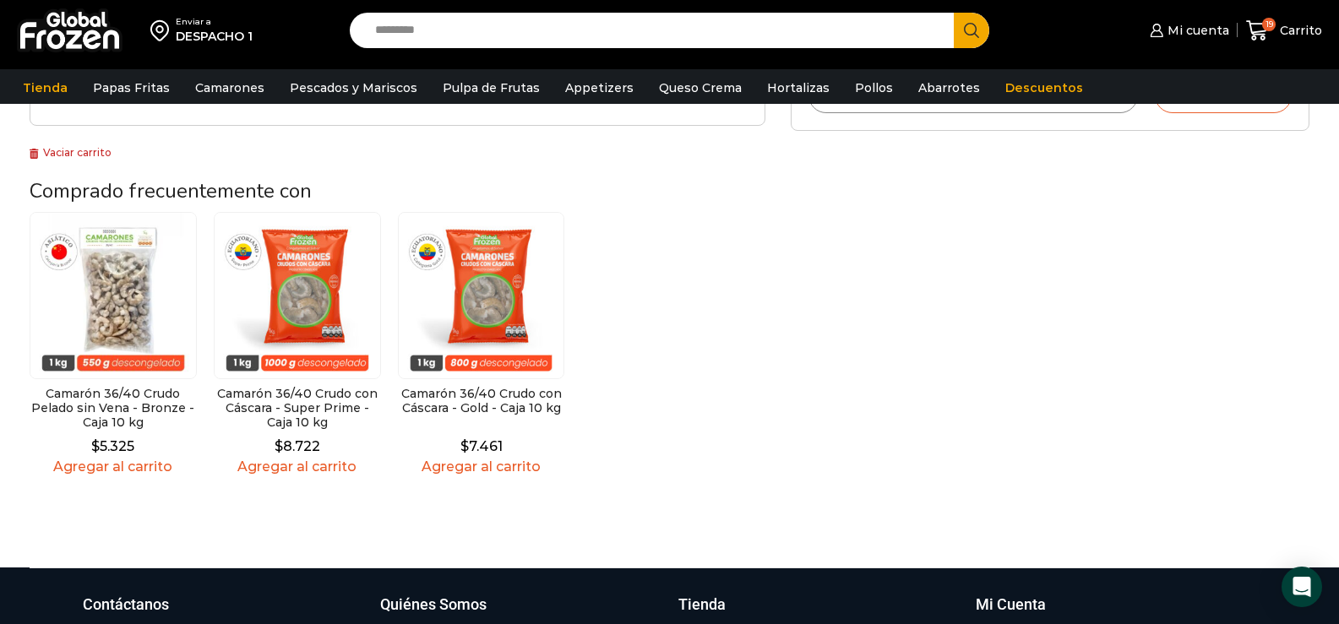
click at [126, 466] on link "Agregar al carrito" at bounding box center [113, 467] width 167 height 16
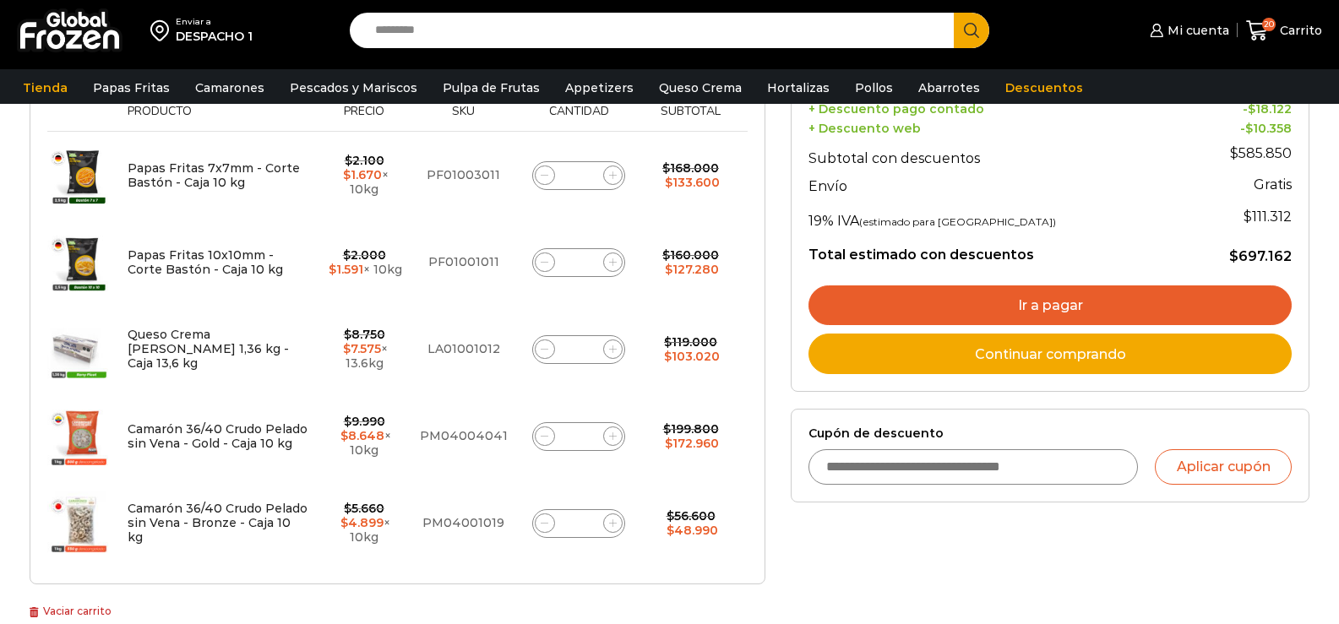
scroll to position [422, 0]
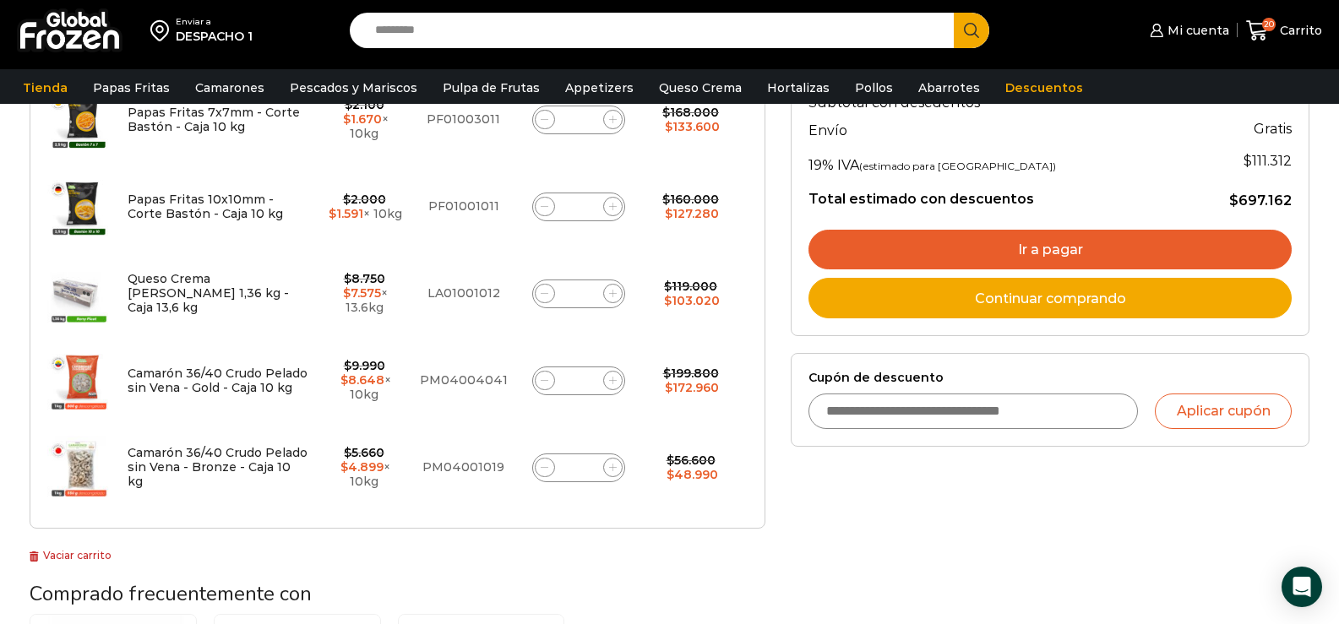
click at [543, 378] on icon at bounding box center [545, 381] width 8 height 8
type input "*"
click at [543, 378] on form "¡Mientras más compras, más ahorras! A mayor volumen de papas, mayor descuento ¡…" at bounding box center [398, 175] width 736 height 709
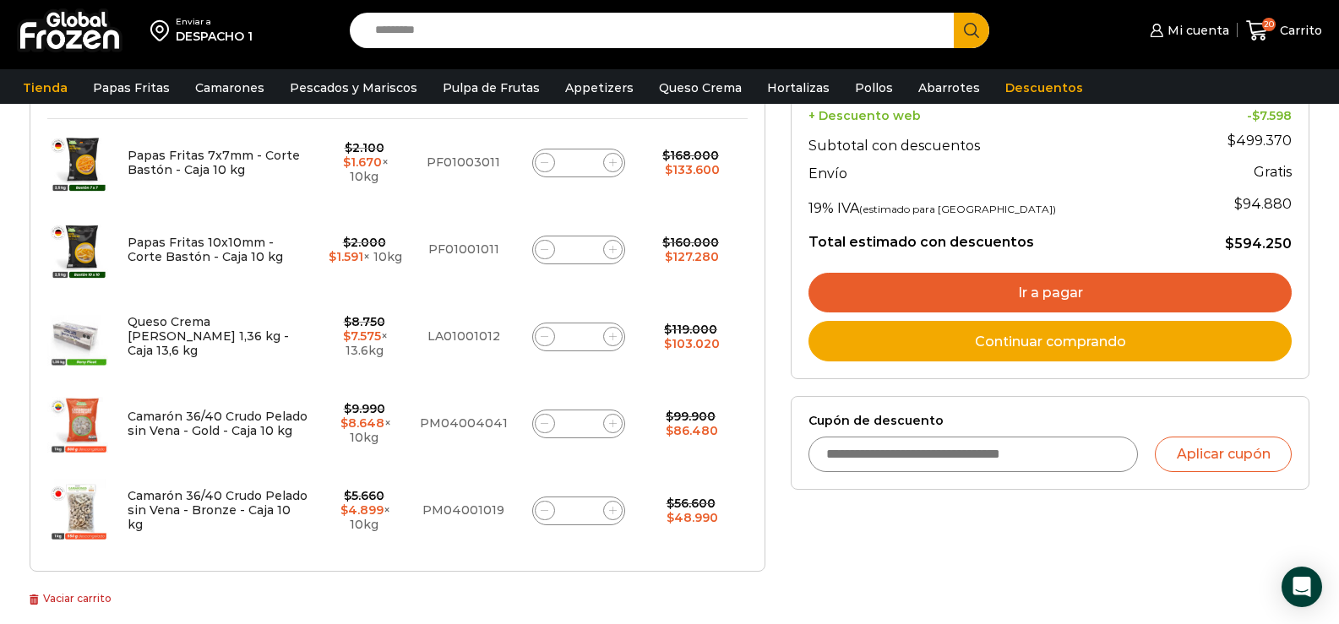
scroll to position [380, 0]
click at [615, 518] on span at bounding box center [613, 510] width 20 height 20
type input "*"
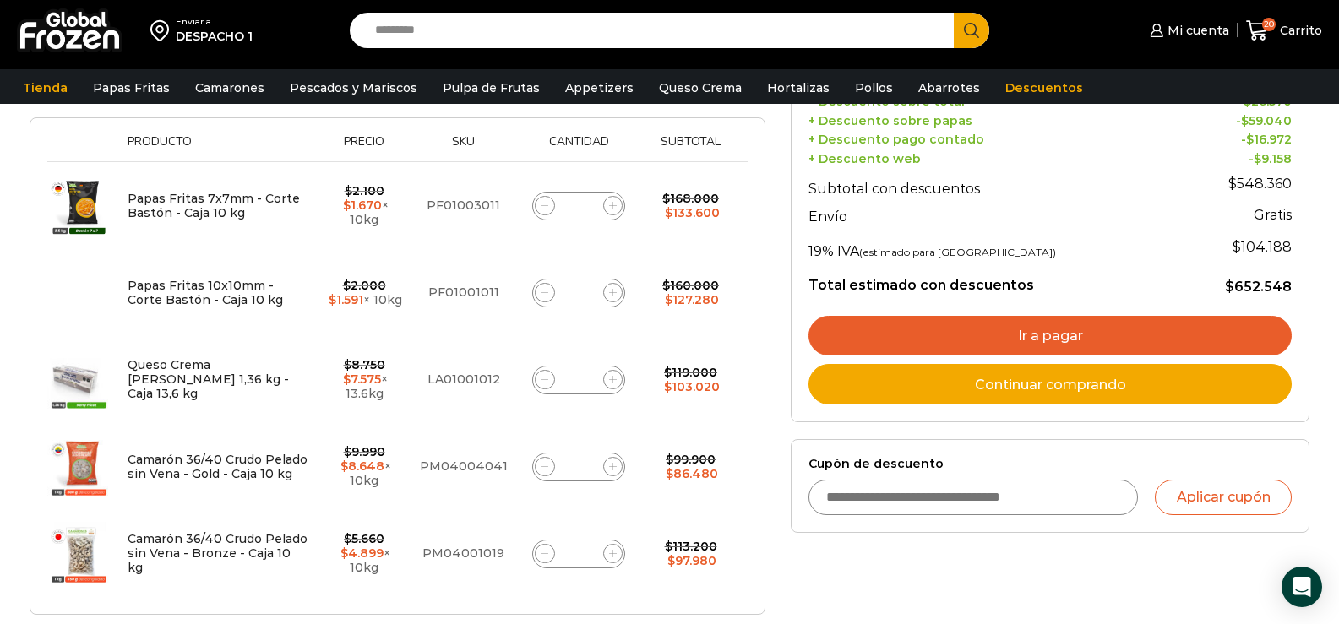
scroll to position [387, 0]
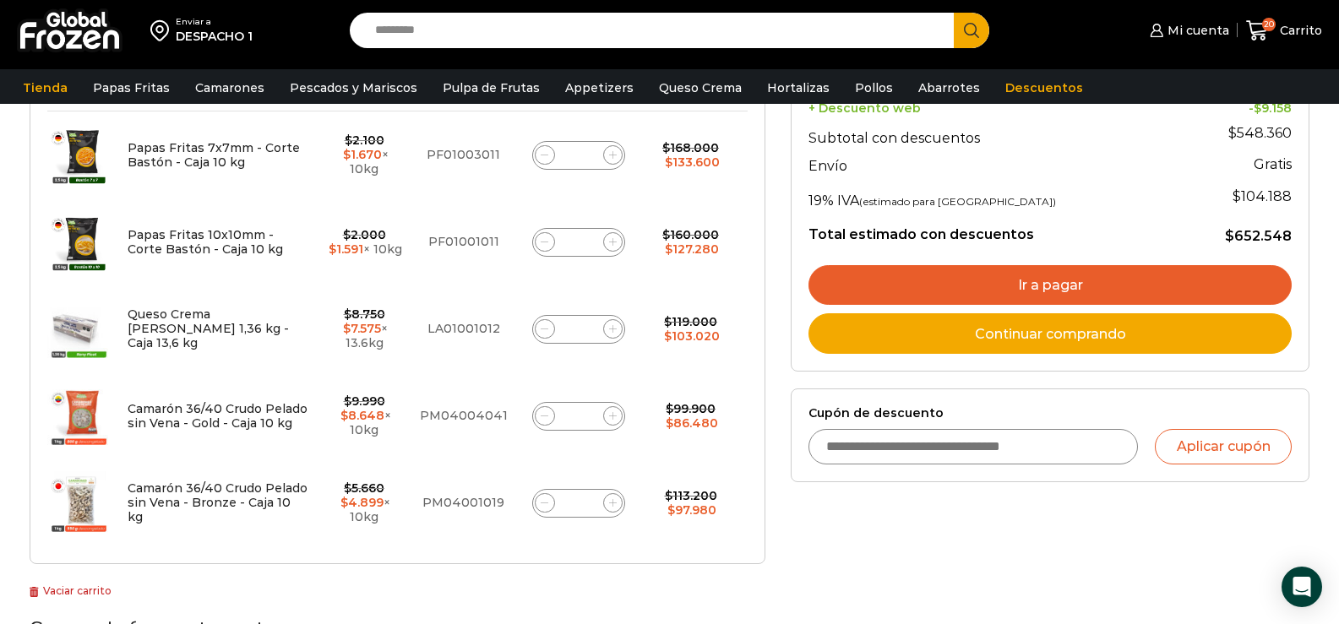
click at [536, 416] on span at bounding box center [545, 416] width 20 height 20
type input "*"
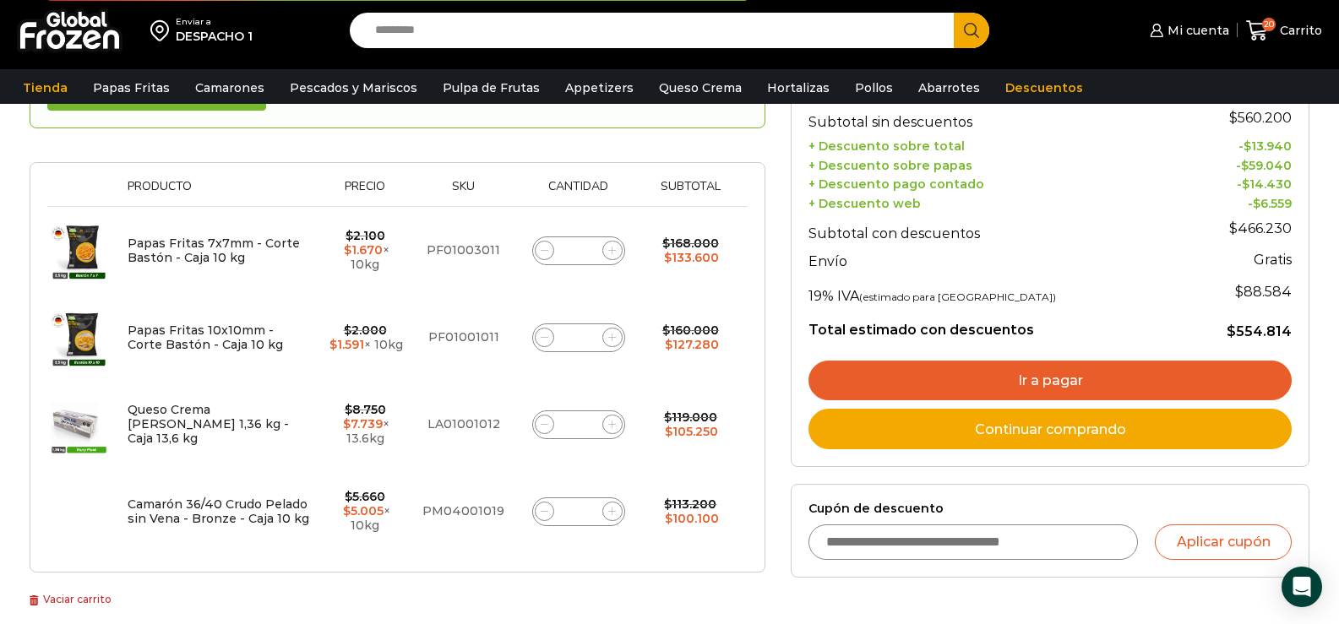
scroll to position [264, 0]
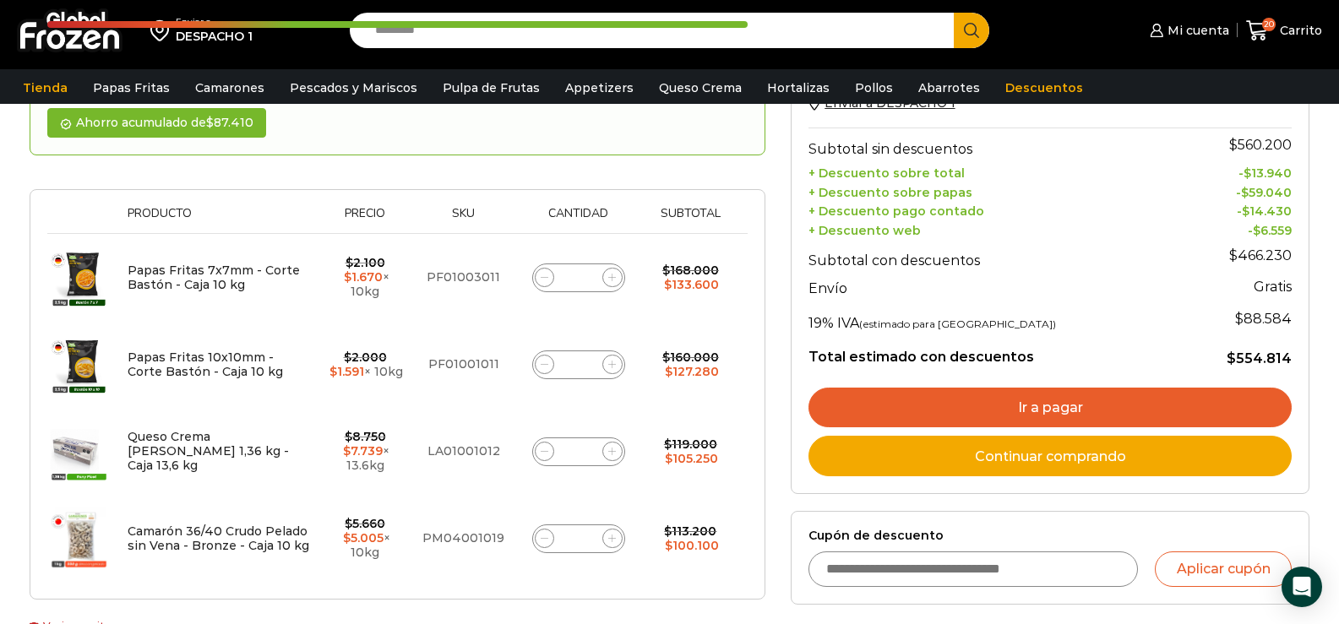
click at [1086, 406] on link "Ir a pagar" at bounding box center [1049, 408] width 483 height 41
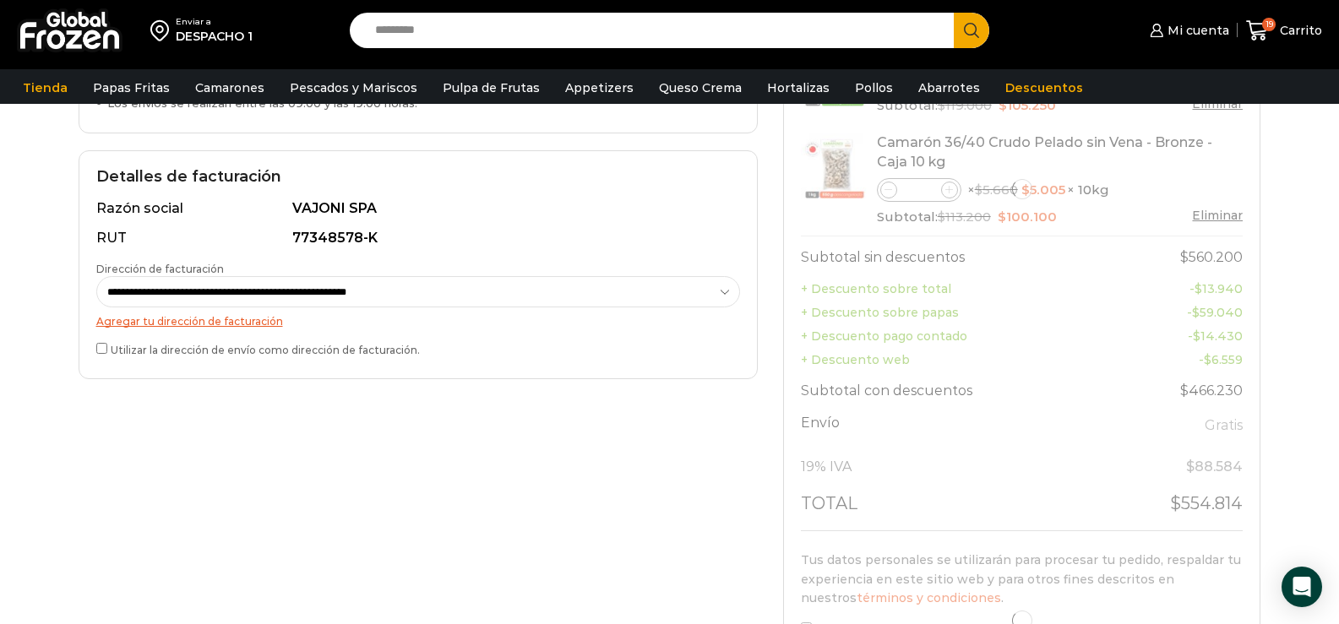
scroll to position [400, 0]
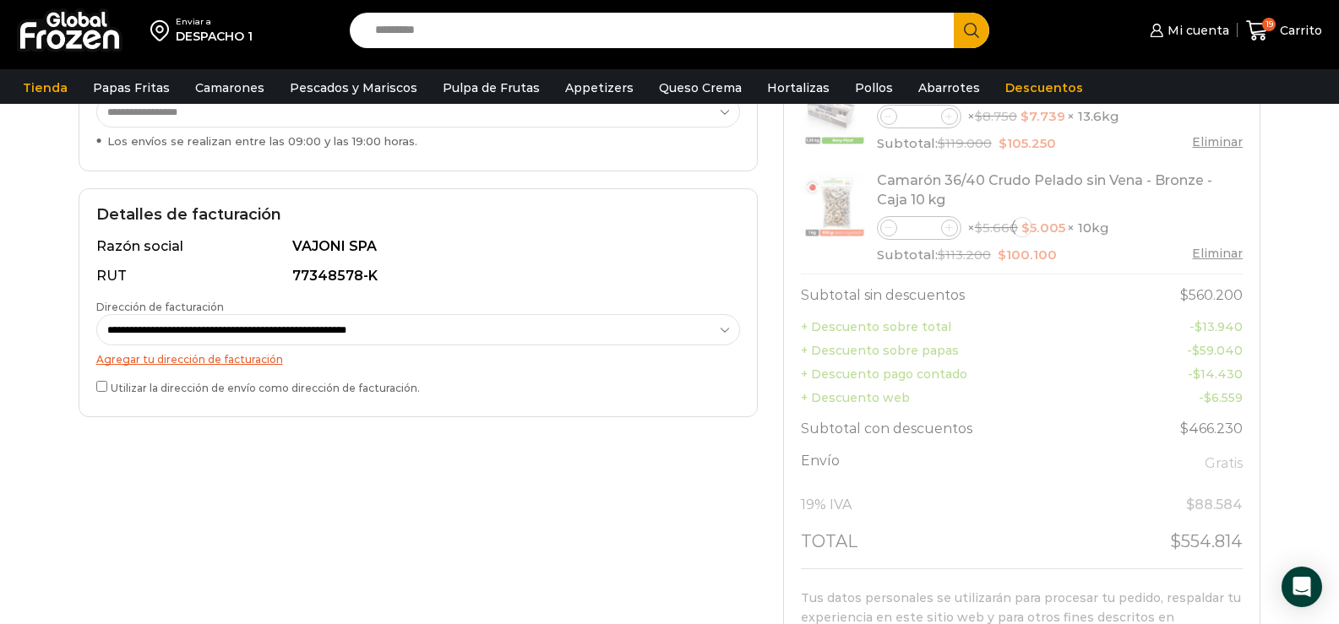
click at [205, 328] on select "**********" at bounding box center [418, 329] width 644 height 31
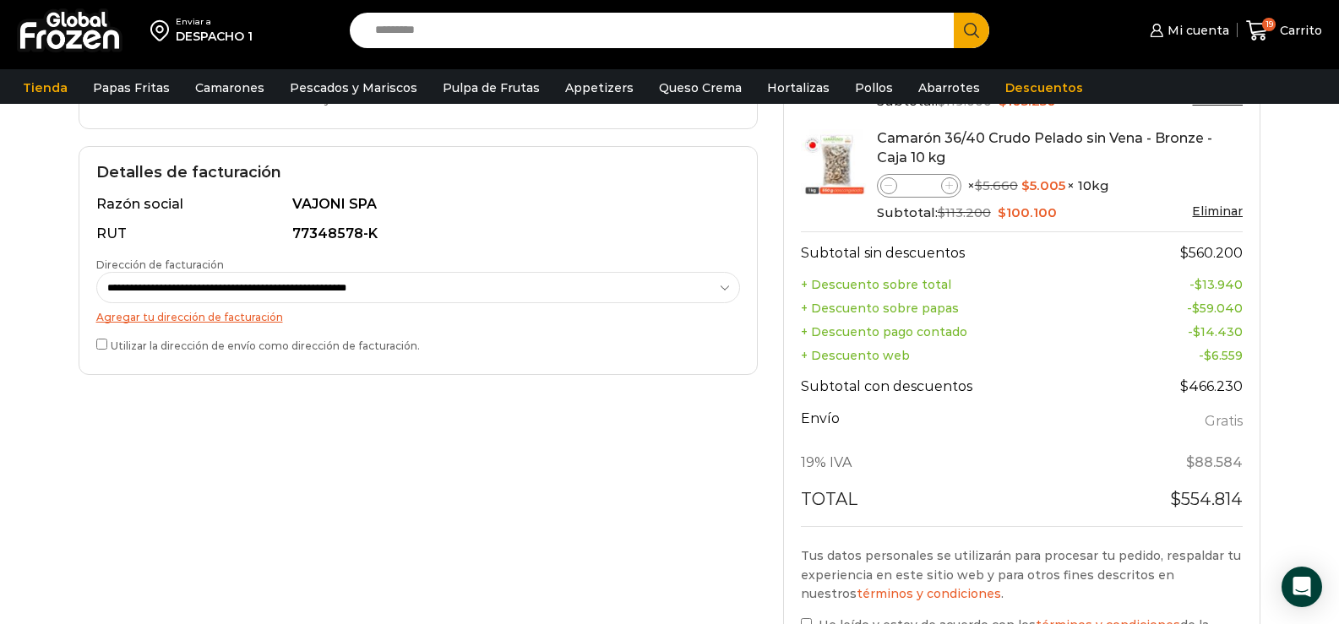
scroll to position [653, 0]
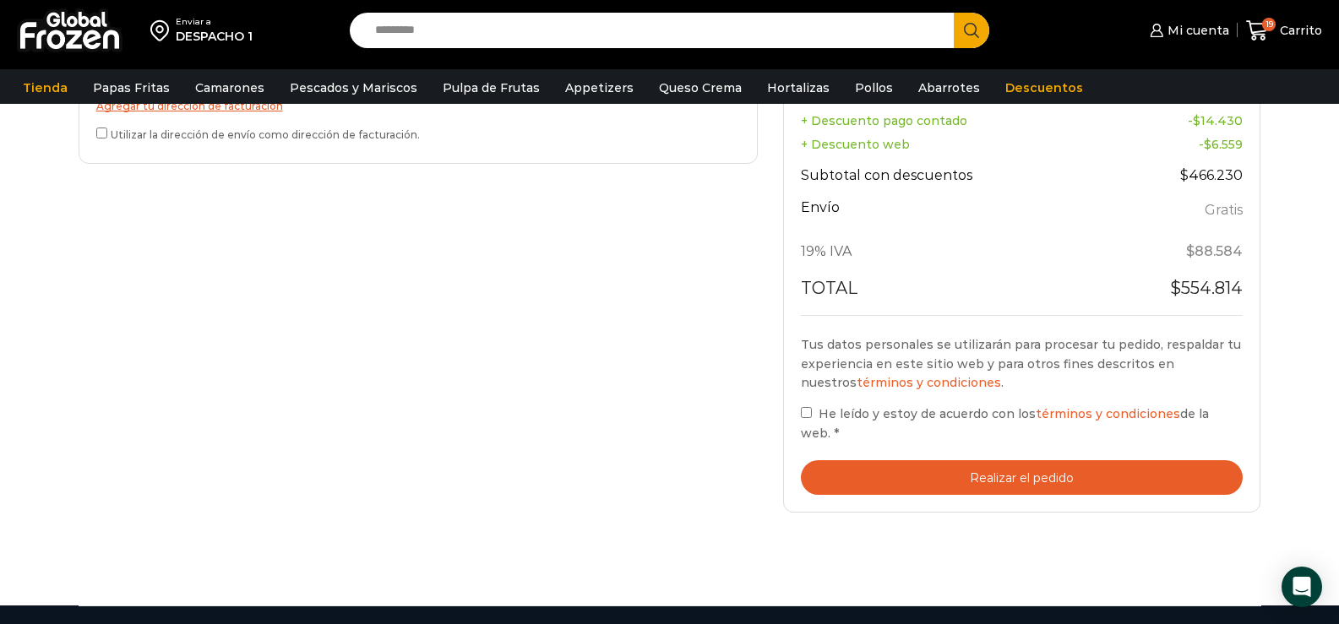
click at [932, 460] on button "Realizar el pedido" at bounding box center [1022, 477] width 443 height 35
